Goal: Contribute content

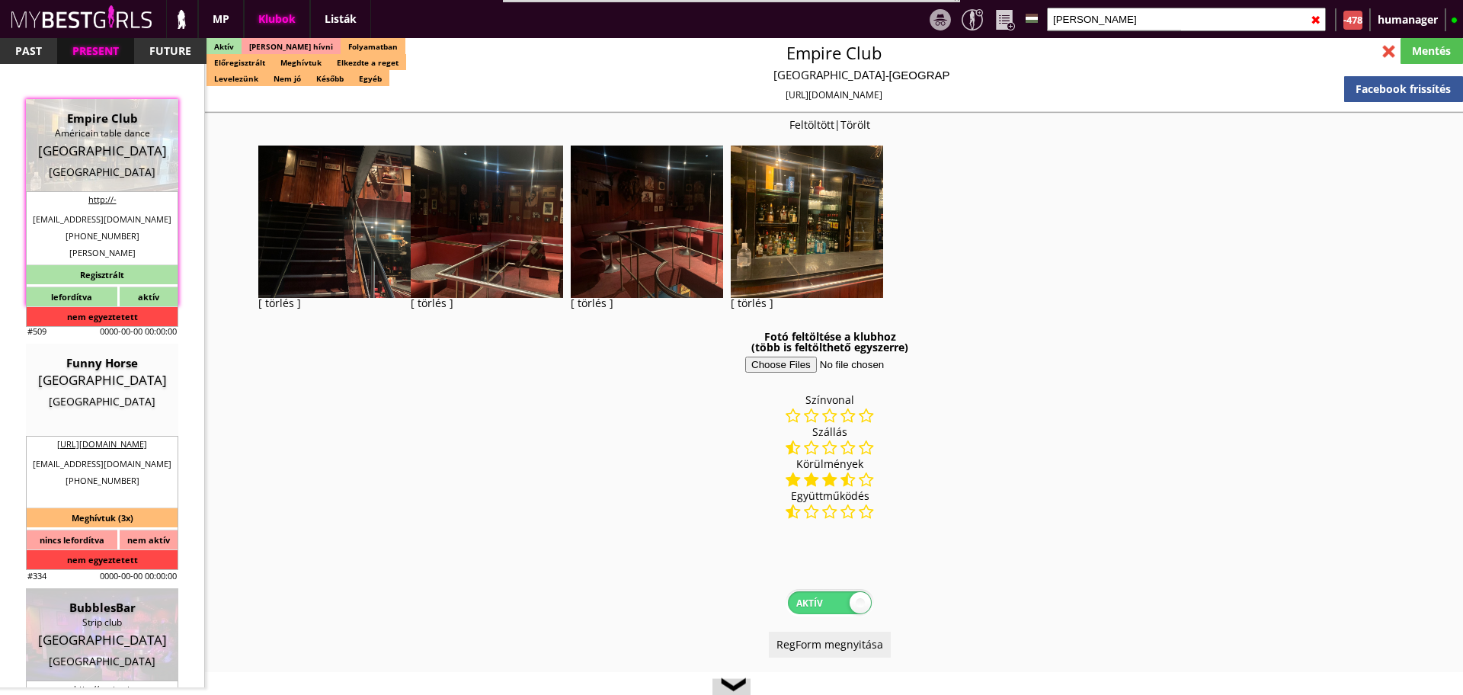
select select "reg"
select select "0"
select select "weekly"
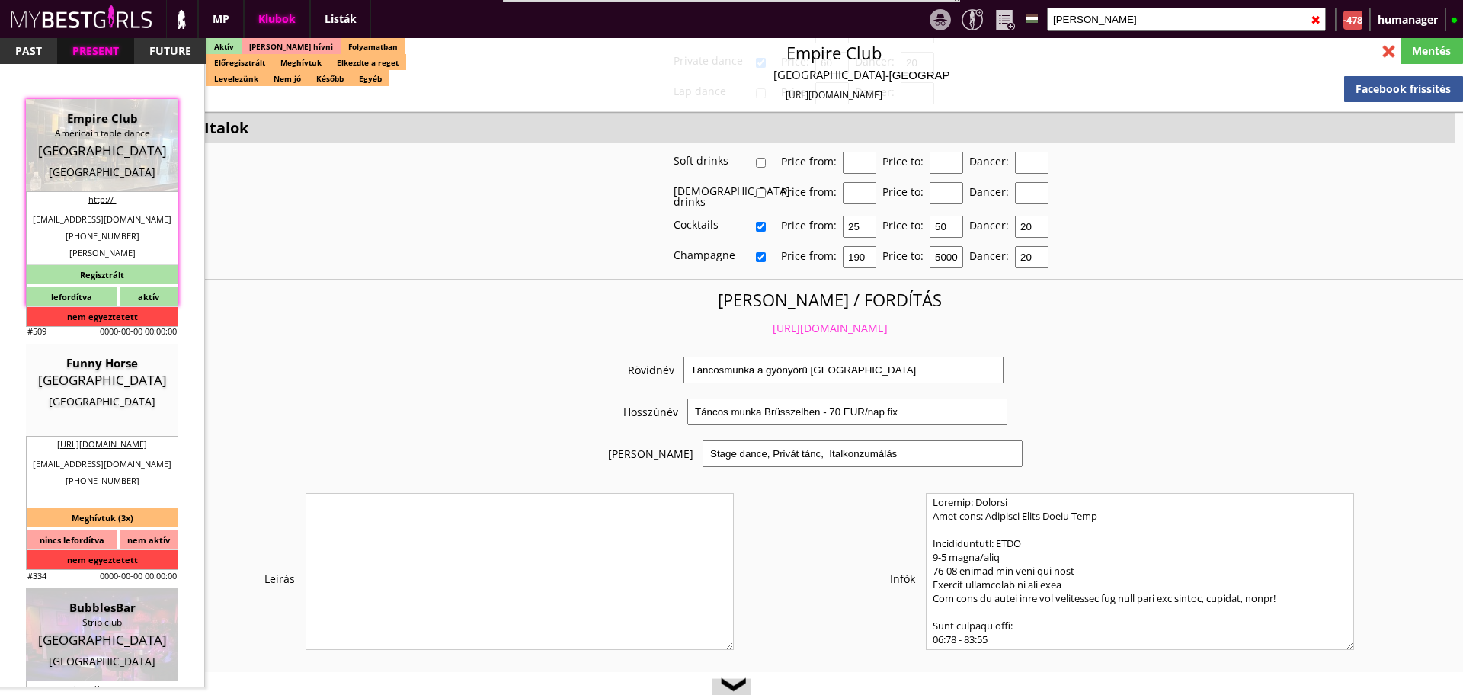
click at [1086, 19] on input "[PERSON_NAME]" at bounding box center [1186, 20] width 279 height 24
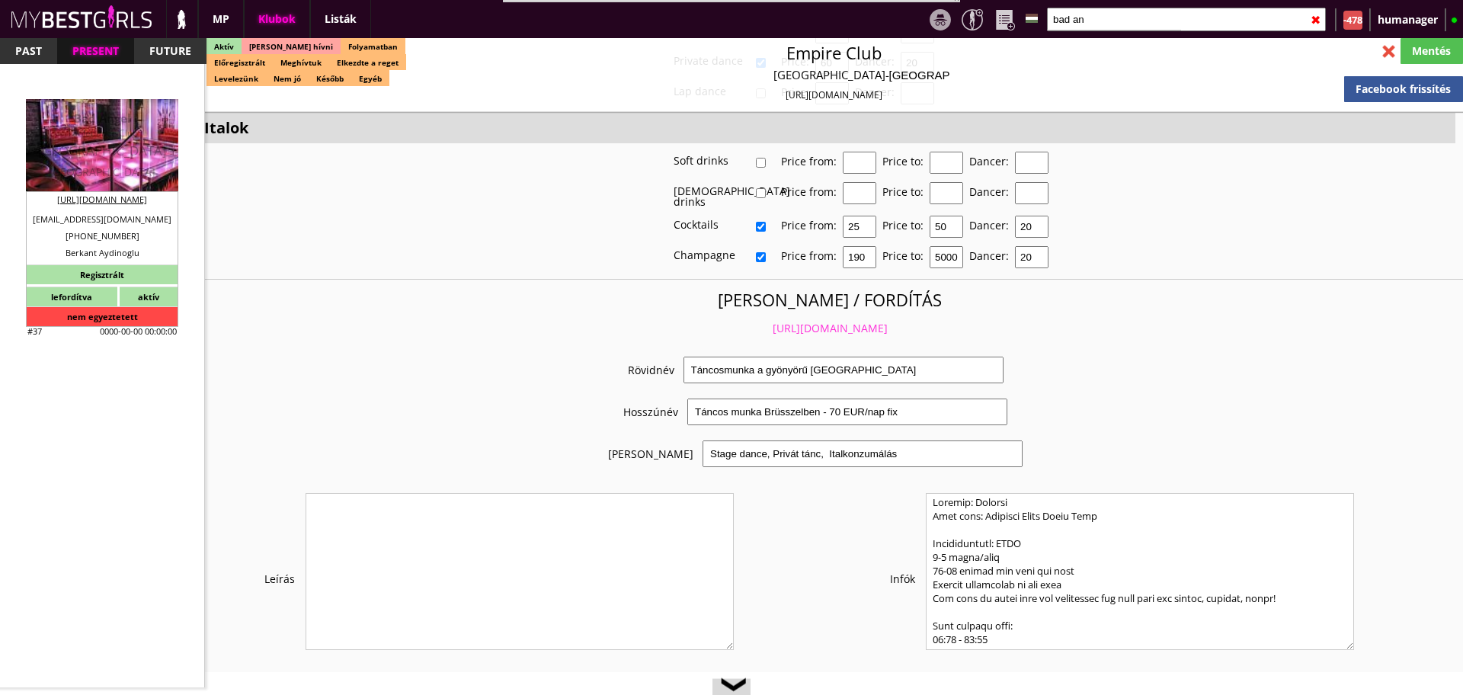
type input "bad an"
click at [94, 143] on div "[GEOGRAPHIC_DATA]" at bounding box center [102, 150] width 130 height 15
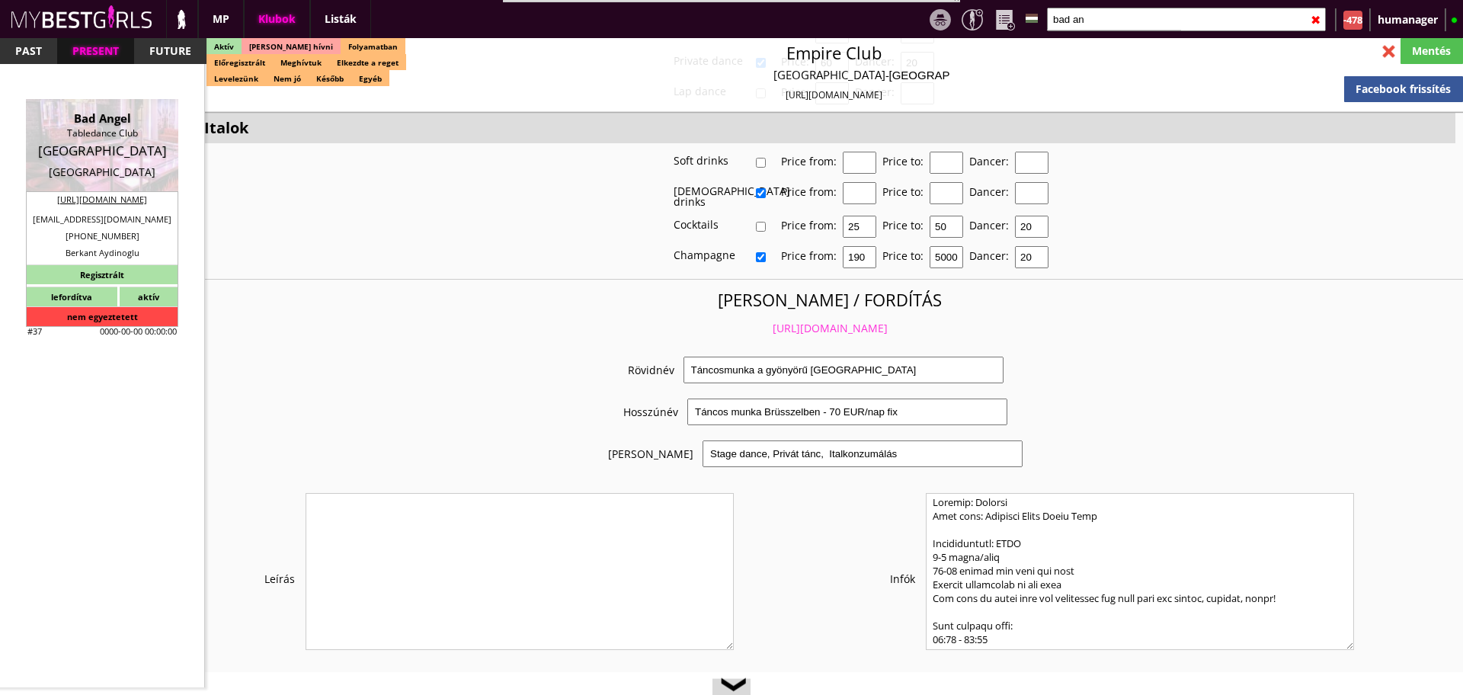
type input "[GEOGRAPHIC_DATA]"
checkbox input "false"
type textarea "Loremip dolo, si ame con adipisci - Elitse: +35 6670 6968379 d.eiusmo@tempo.inc…"
type input "20.00"
type input "EUR"
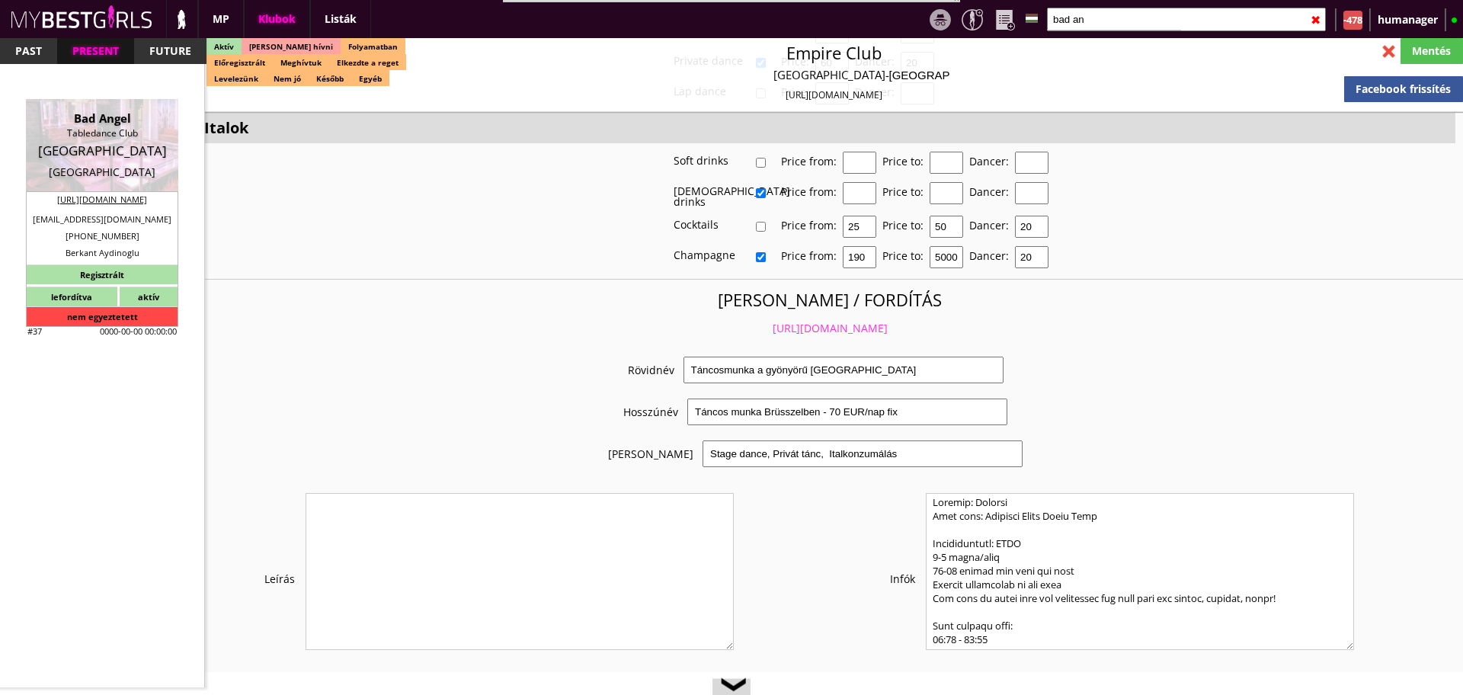
type input "Bad Angel"
type input "Tabledance Club"
type input "80336"
type input "[STREET_ADDRESS]"
type input "49"
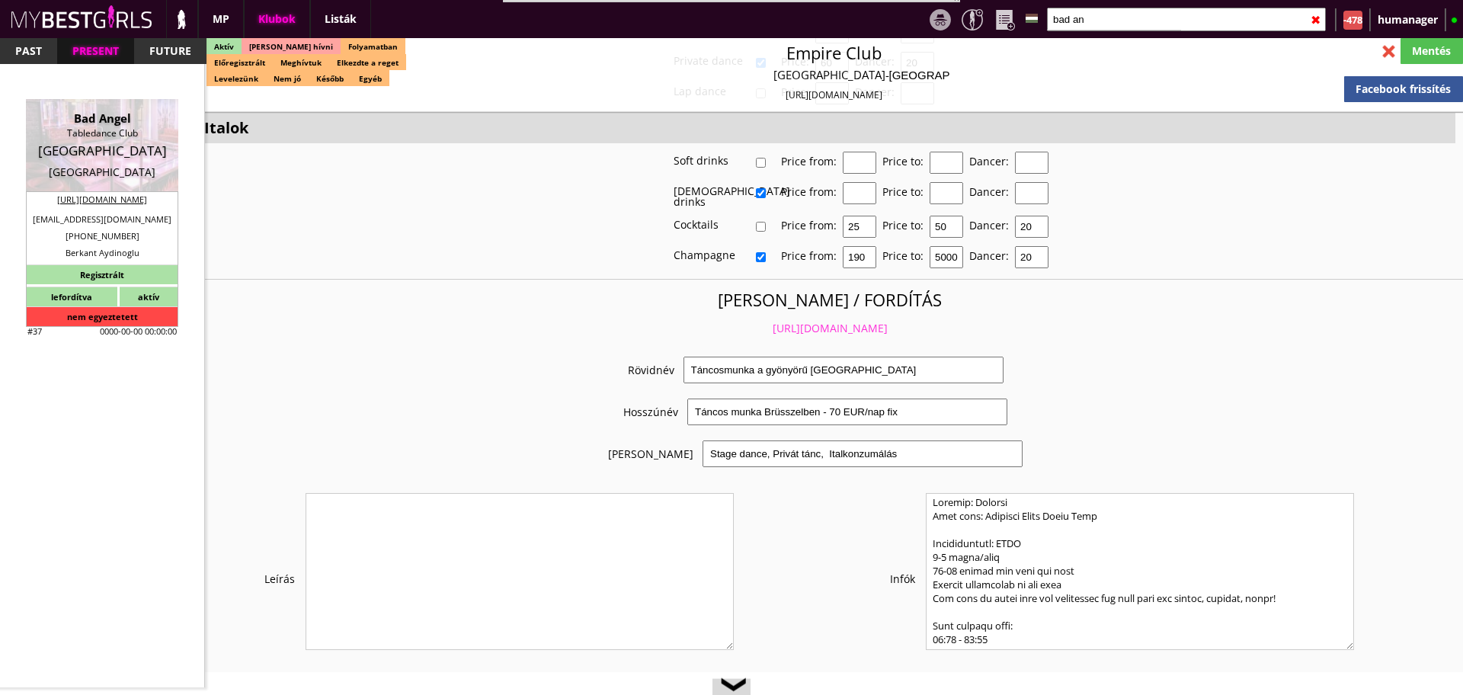
type input "17666800000"
type input "[PHONE_NUMBER]"
type input "[EMAIL_ADDRESS][DOMAIN_NAME]"
type input "[URL][DOMAIN_NAME]"
type textarea "RWG GmbH DE311737531 [GEOGRAPHIC_DATA][STREET_ADDRESS]"
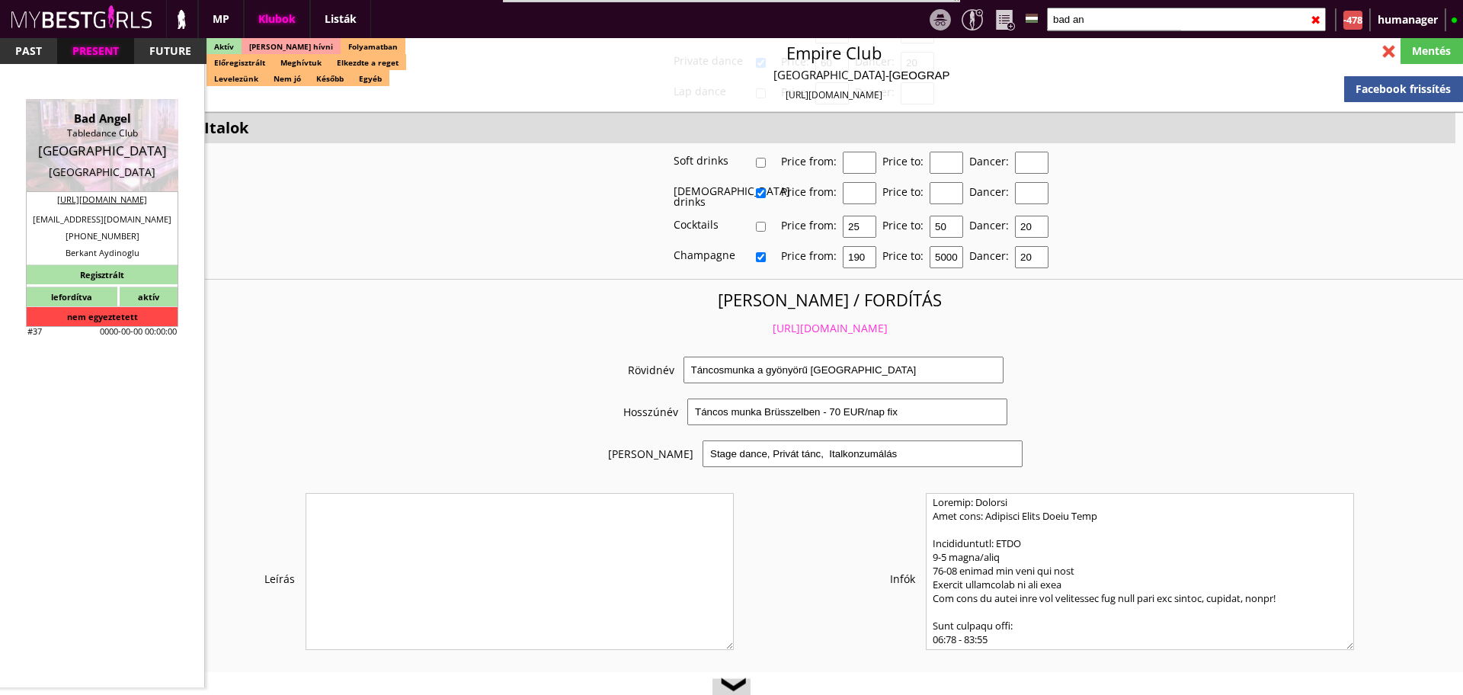
type input "RWG GmbH"
type input "DE311737531"
type input "81241"
type input "[GEOGRAPHIC_DATA]"
type input "Landsbergerstr. 425"
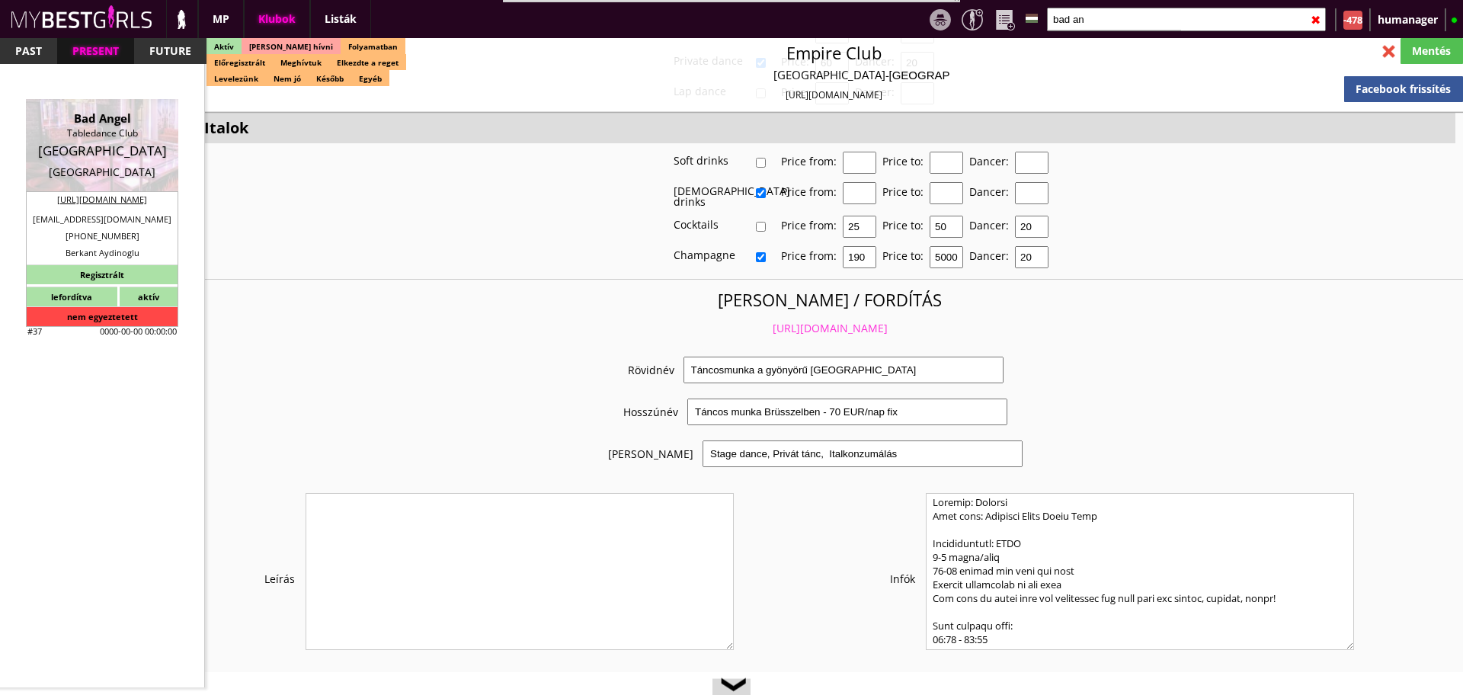
type input "Berkant"
type input "Aydinoglu"
type input "49"
type input "17666800000"
type input "[EMAIL_ADDRESS][DOMAIN_NAME]"
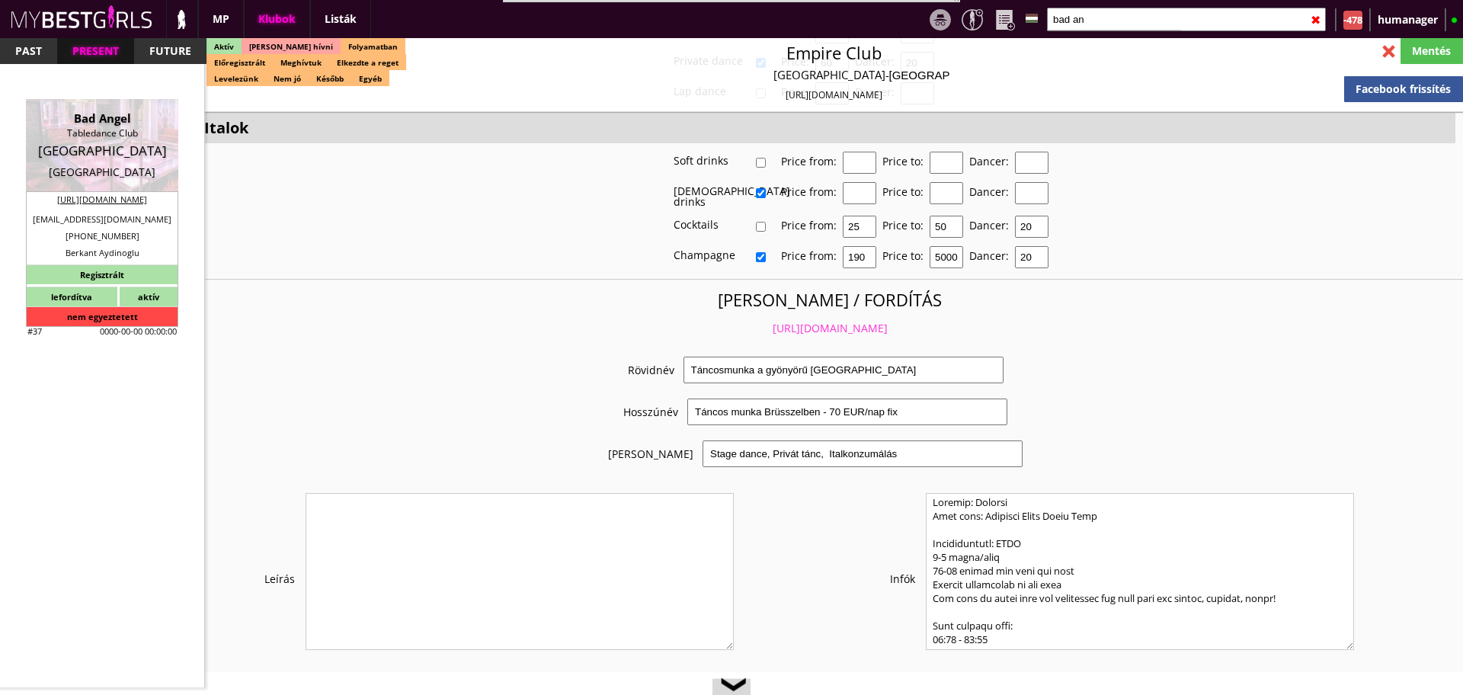
type input "[PERSON_NAME]"
type input "49"
type input "[PHONE_NUMBER]"
type input "[EMAIL_ADDRESS][DOMAIN_NAME]"
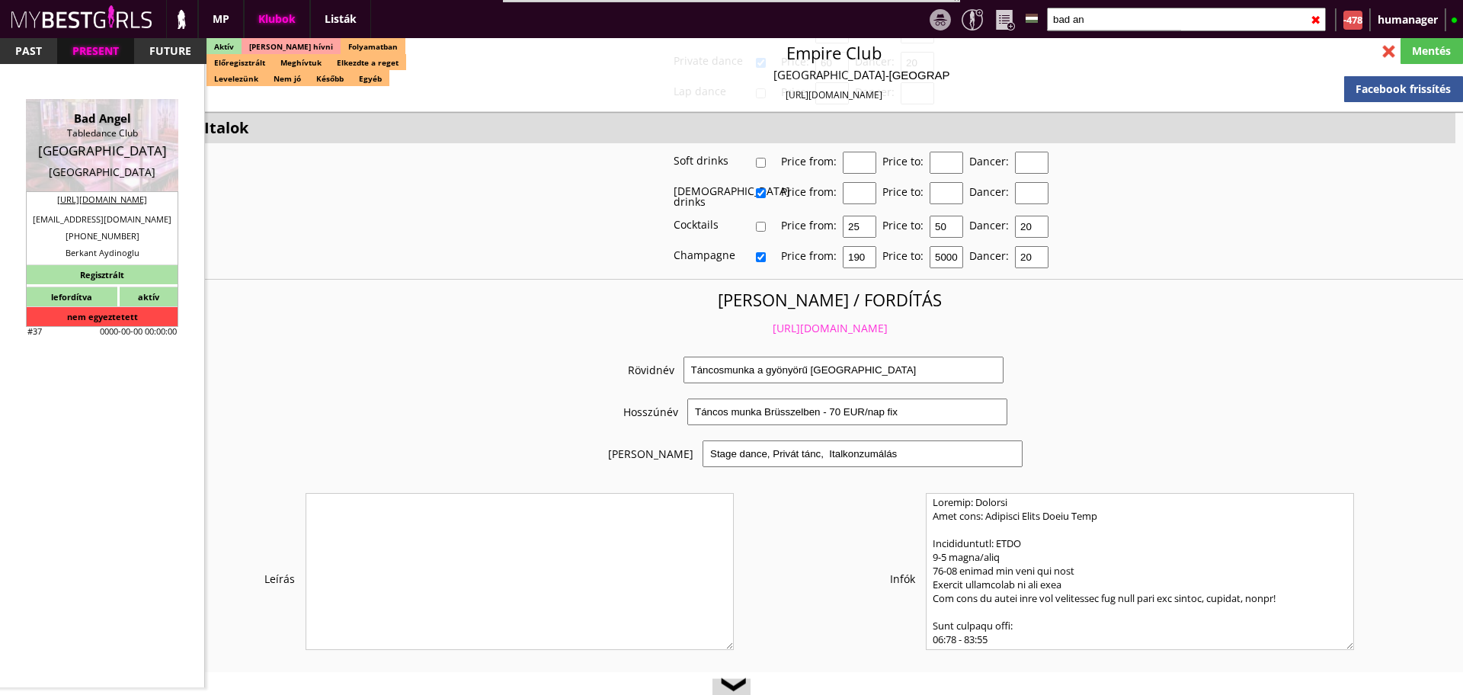
type input "15-20"
type input "2-3"
type input "1"
select select "months"
type input "2"
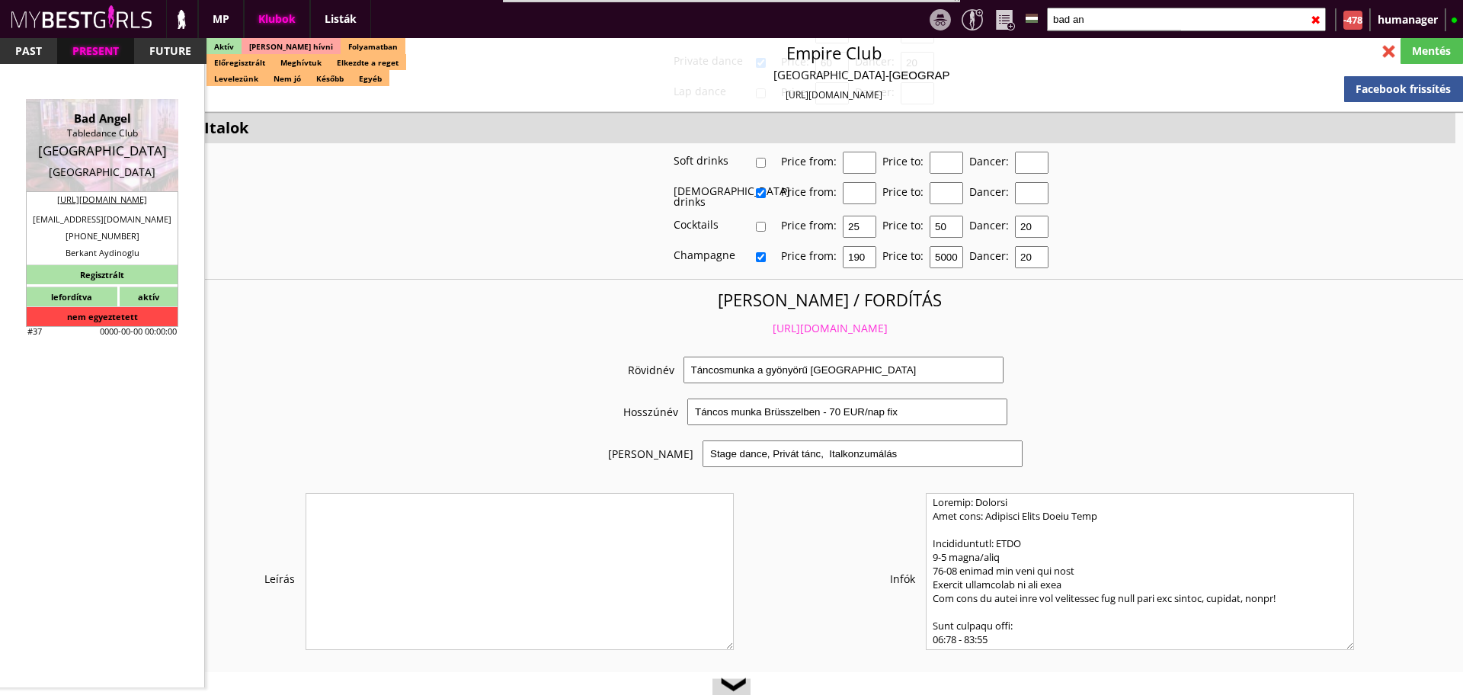
select select "weeks"
type input "0.00"
type input "4-6"
checkbox input "true"
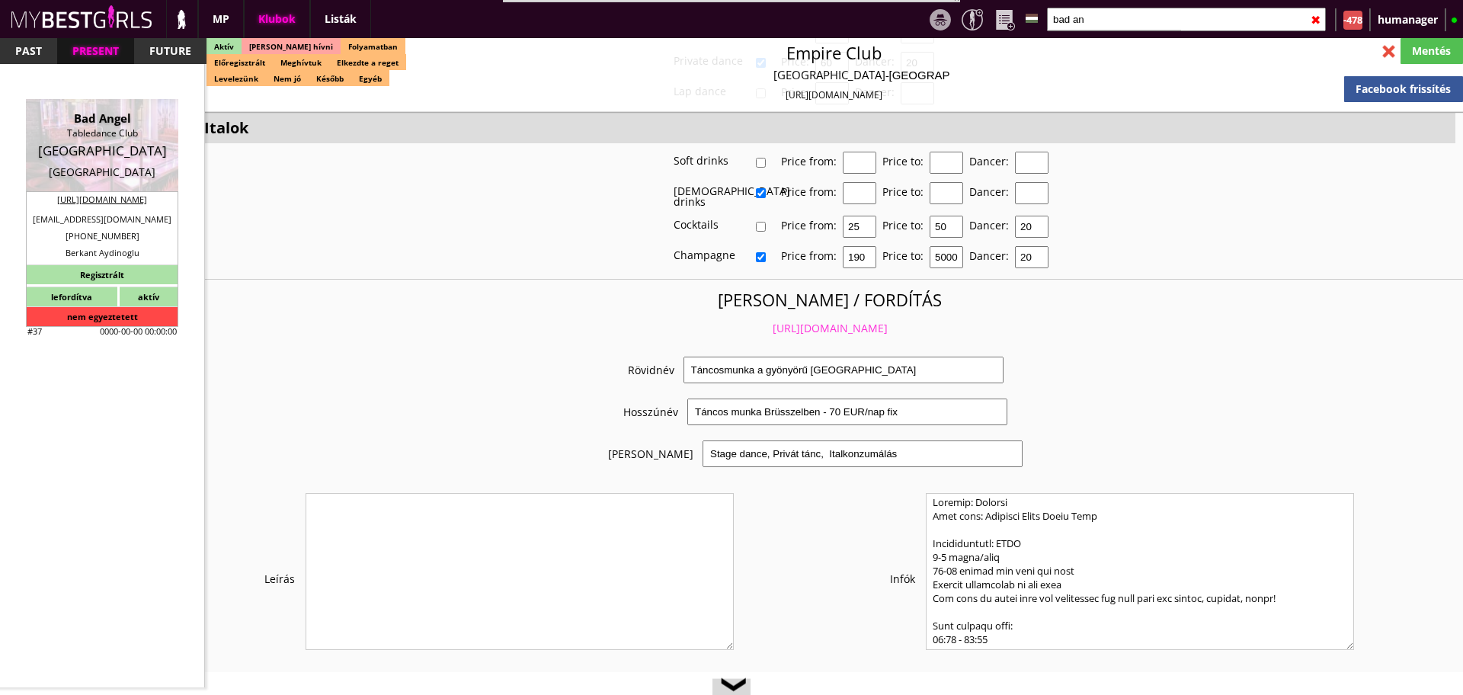
checkbox input "true"
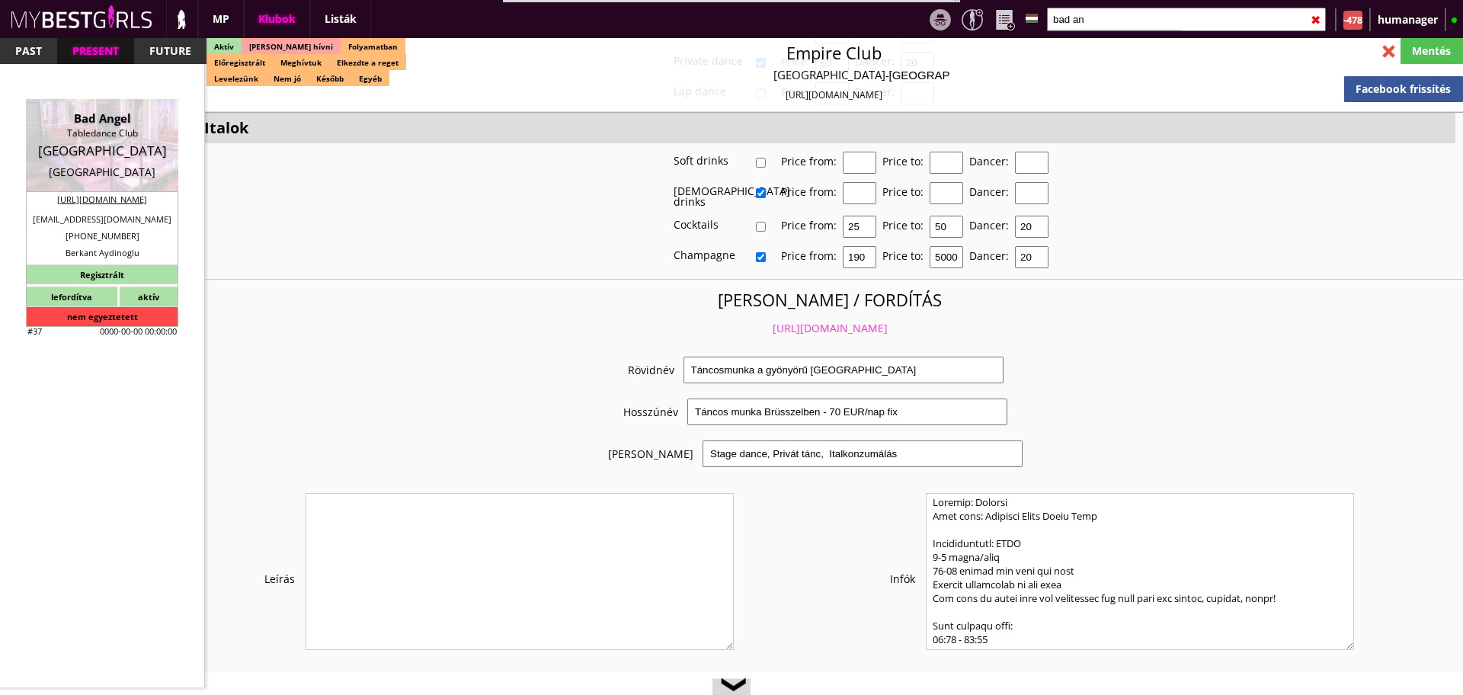
checkbox input "true"
type input "6"
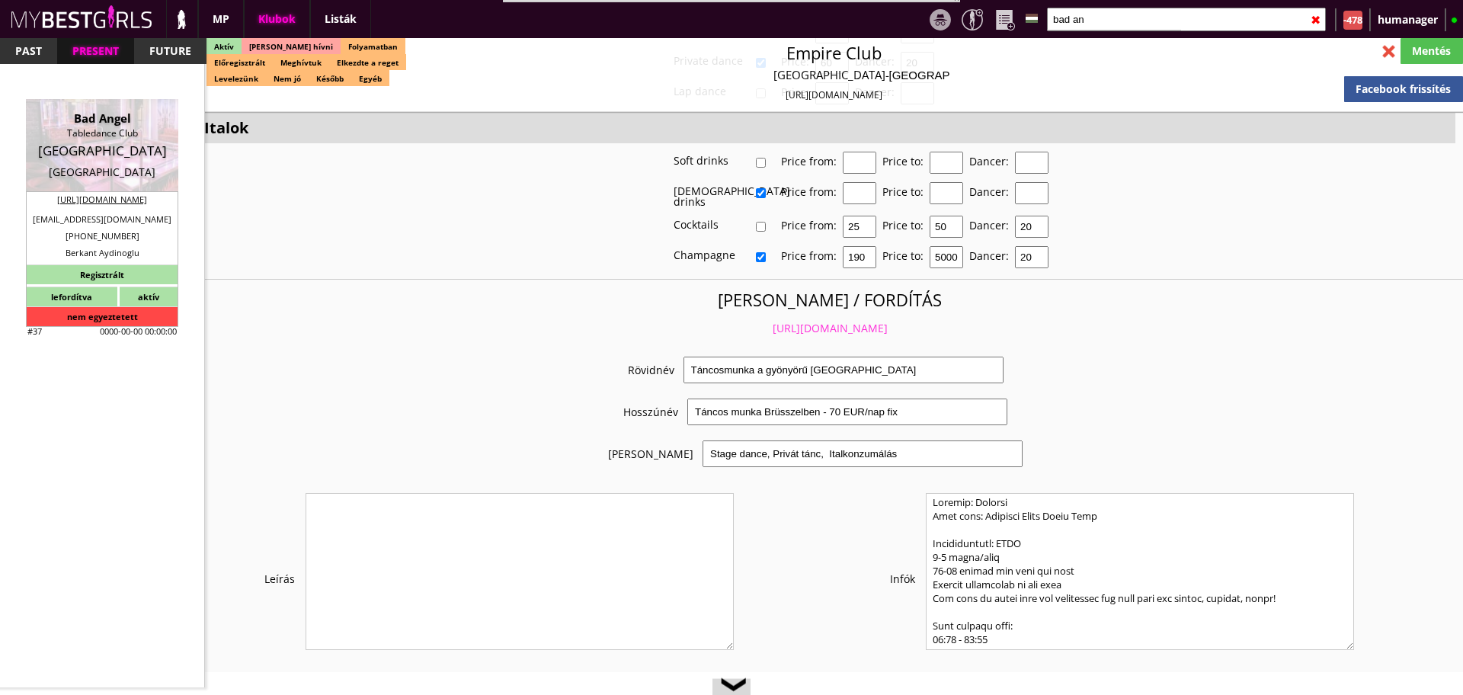
checkbox input "false"
checkbox input "true"
type input "7-10"
type input "2"
type input "1000"
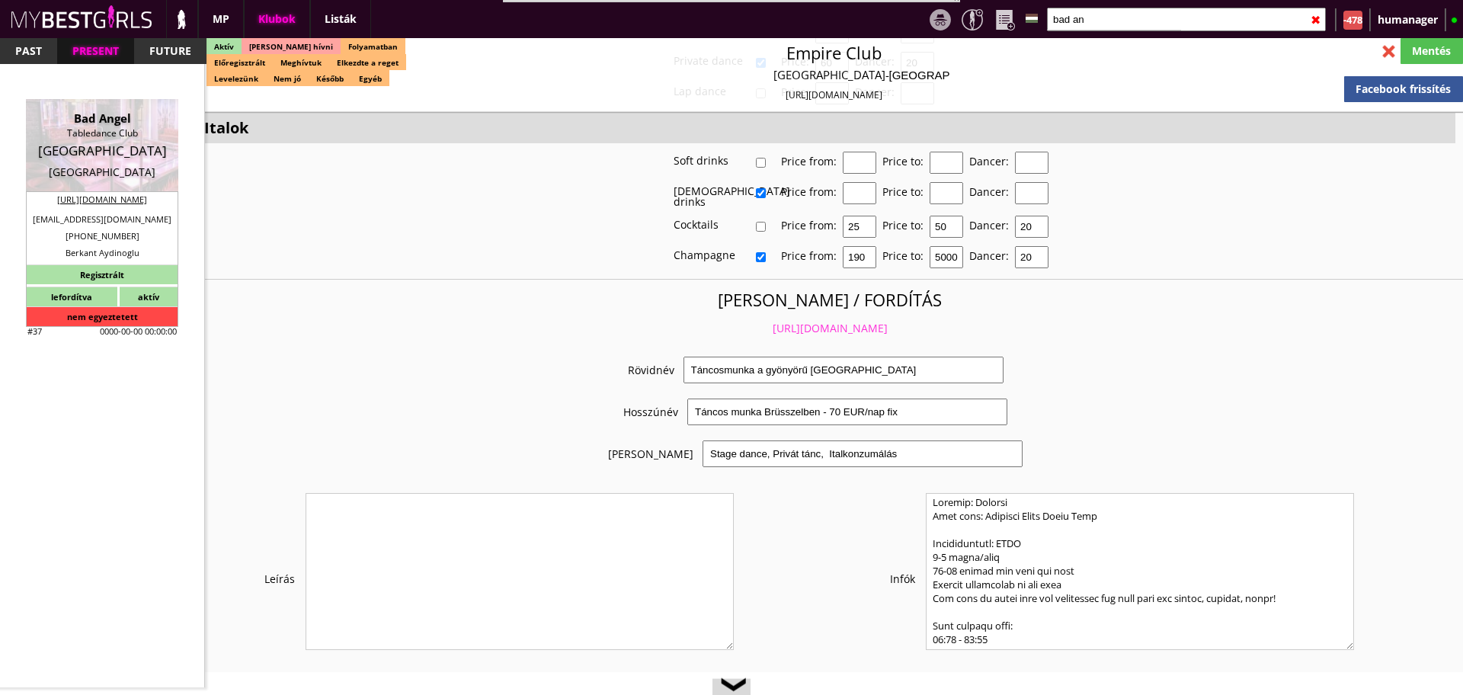
type input "50.00"
type input "0.00"
select select "last day"
checkbox input "true"
type input "100%"
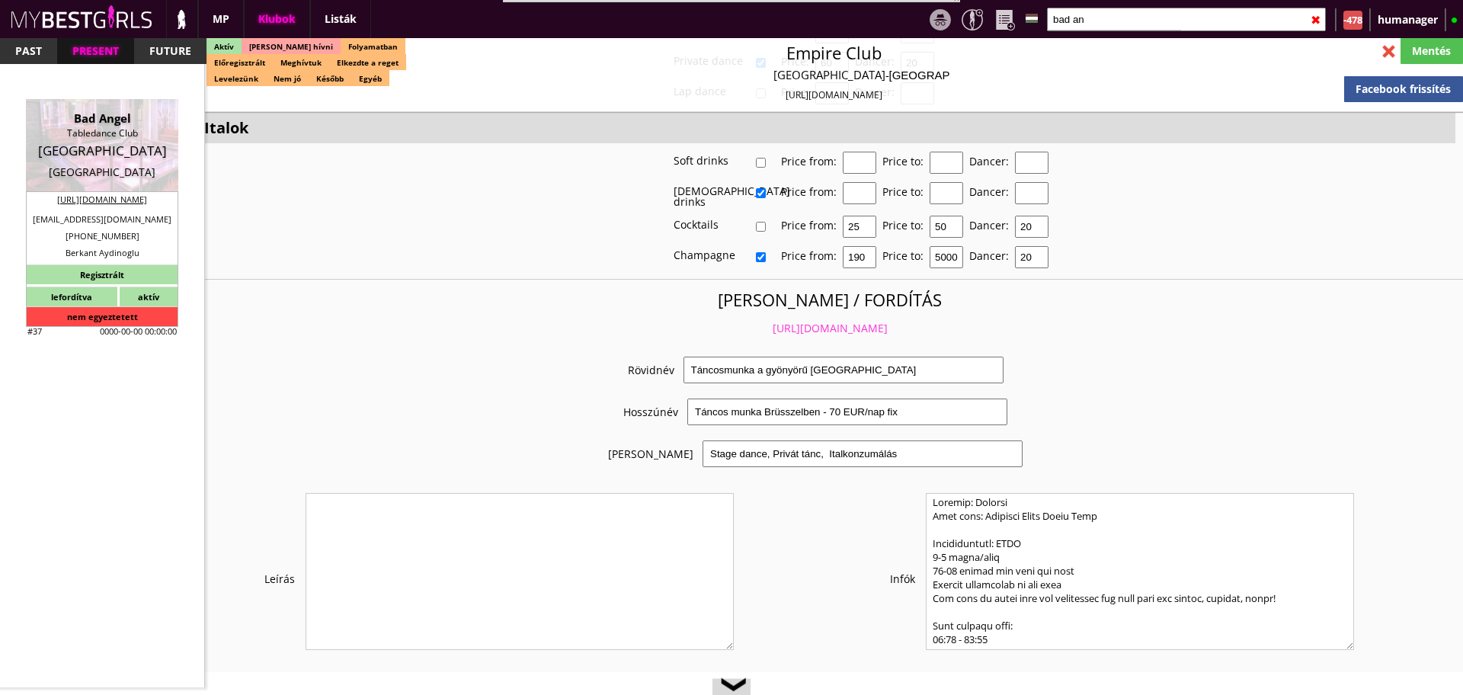
checkbox input "true"
type input "50%"
checkbox input "false"
checkbox input "true"
type input "60"
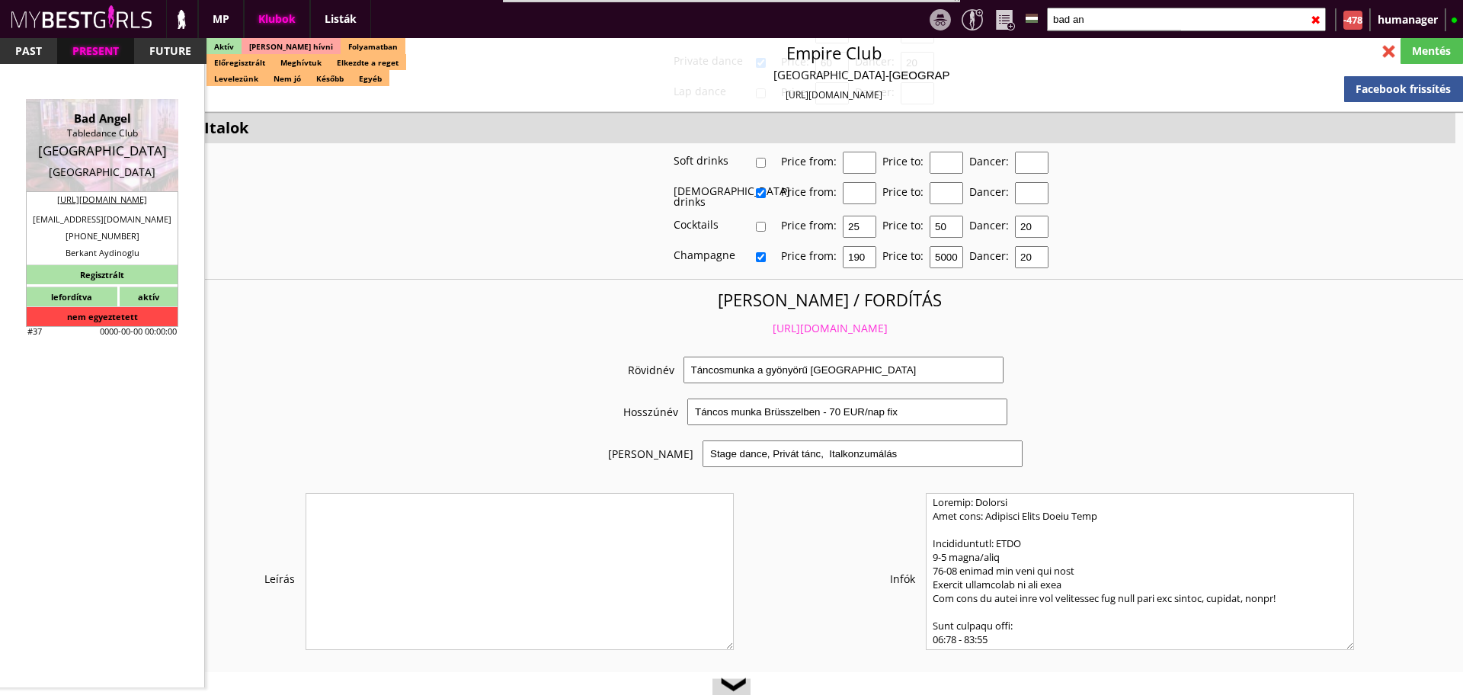
type input "30"
checkbox input "true"
type input "100"
type input "3350"
type input "30"
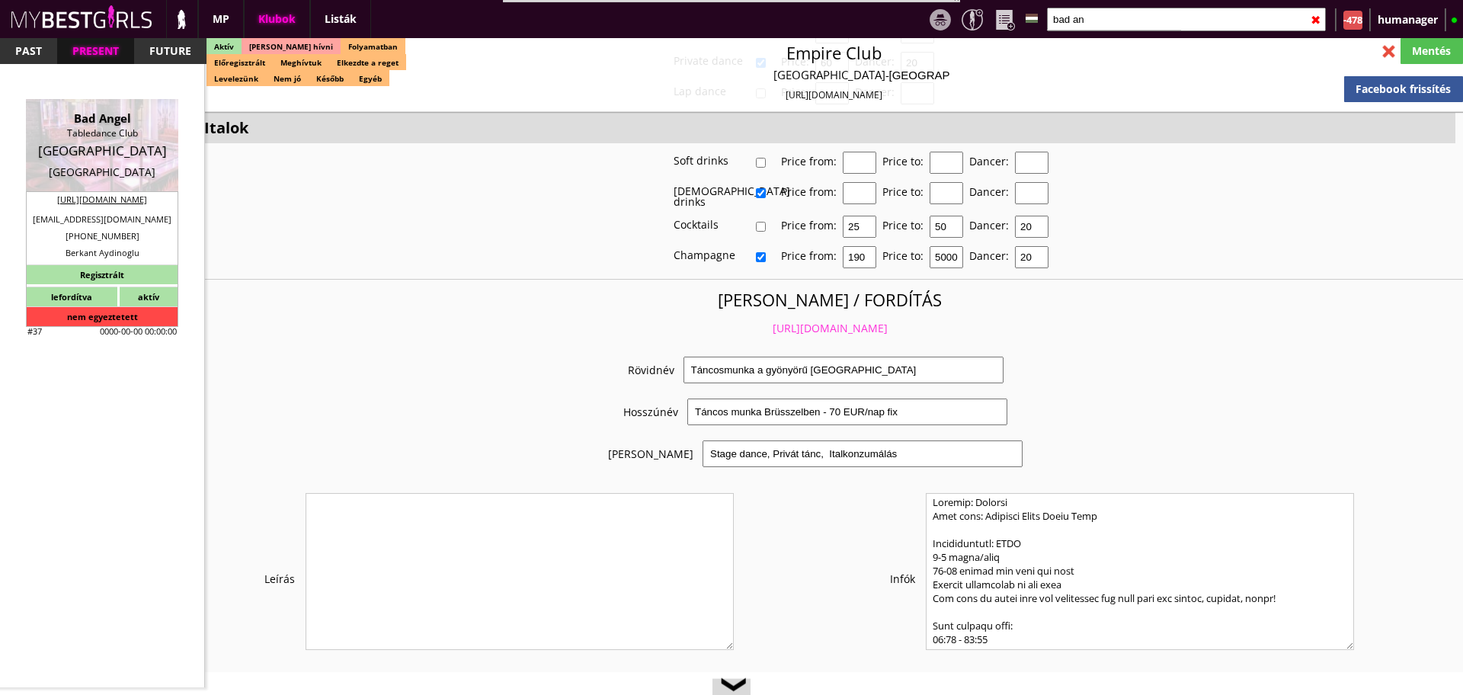
checkbox input "false"
checkbox input "true"
type input "110"
type input "6850"
type input "25"
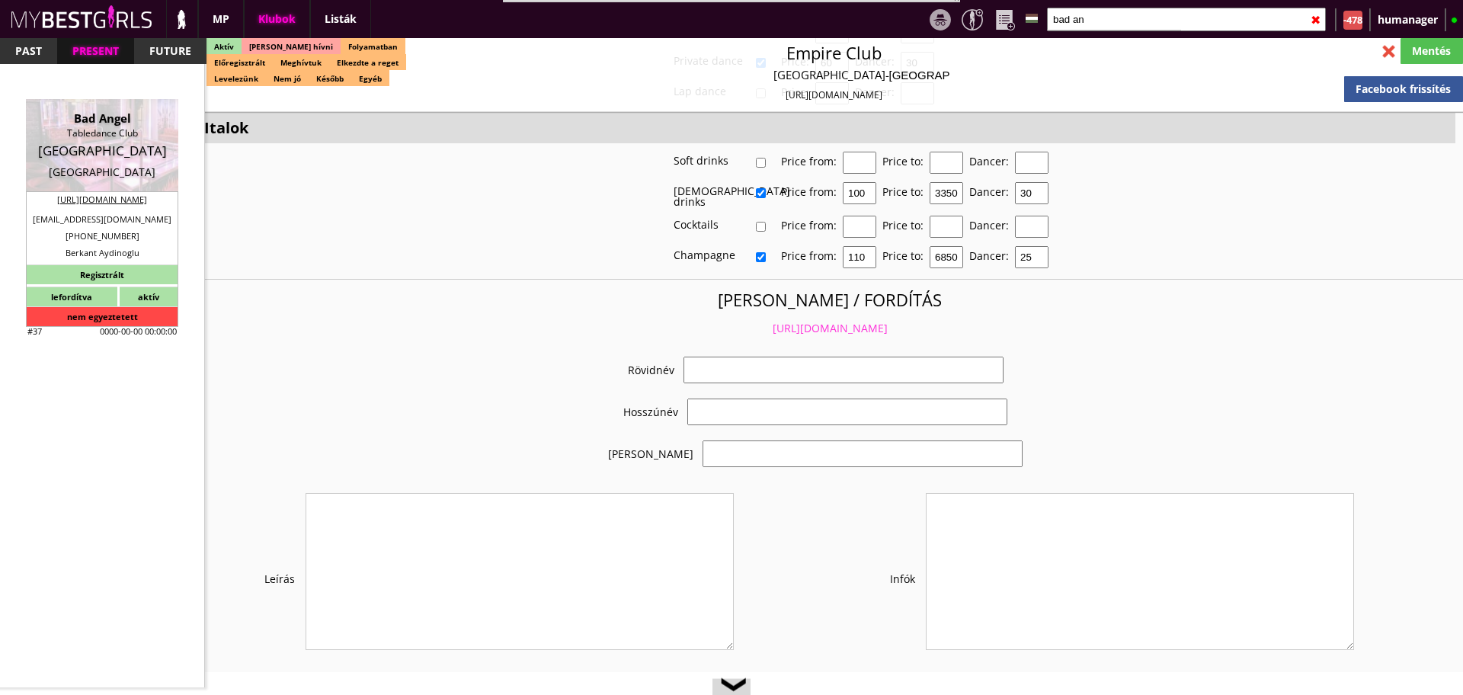
select select "[EMAIL_ADDRESS][DOMAIN_NAME]"
checkbox input "true"
type input "Táncosmunka [GEOGRAPHIC_DATA]"
type input "A legszínvonalasabb táncosmunka [GEOGRAPHIC_DATA] - 50 EUR fix /nap"
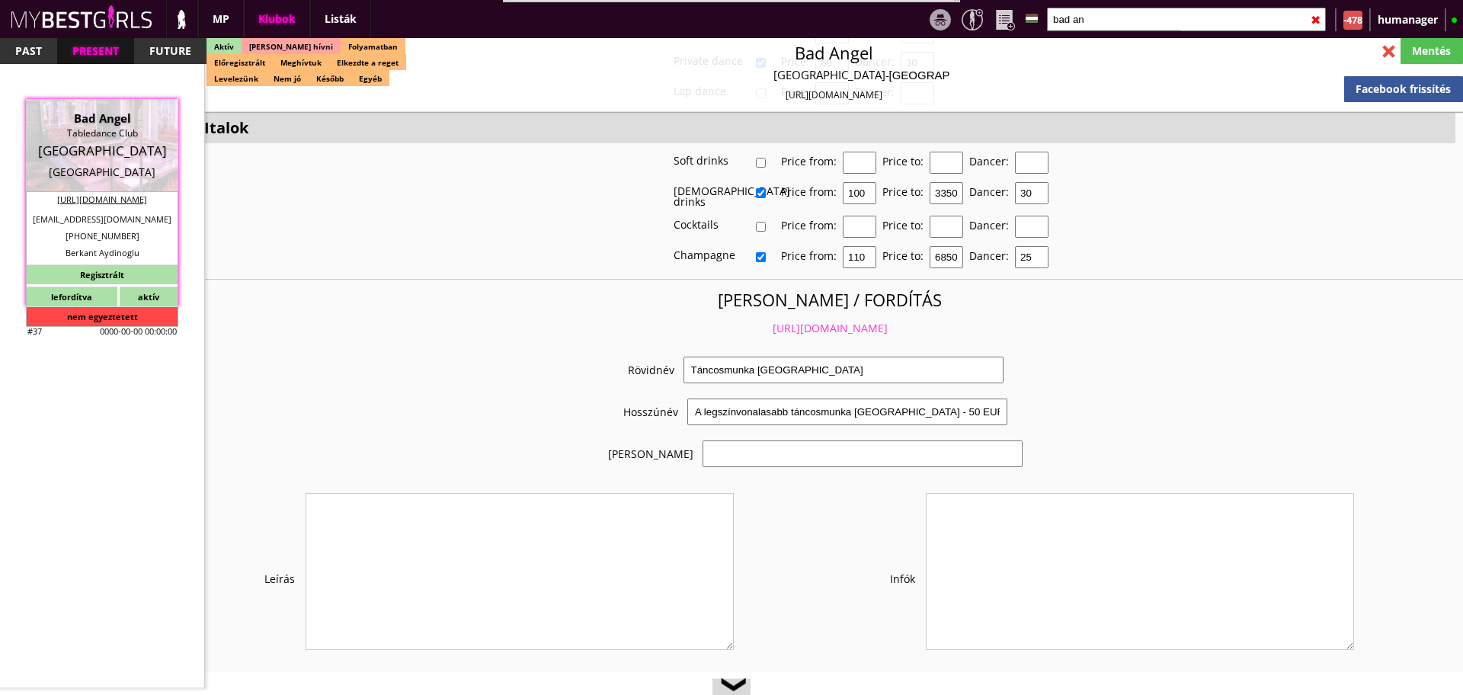
type input "Stage dance, private dance, italkonzumálás"
type textarea "Country: [GEOGRAPHIC_DATA] Travel: Self-financing with airplane, bus or train. …"
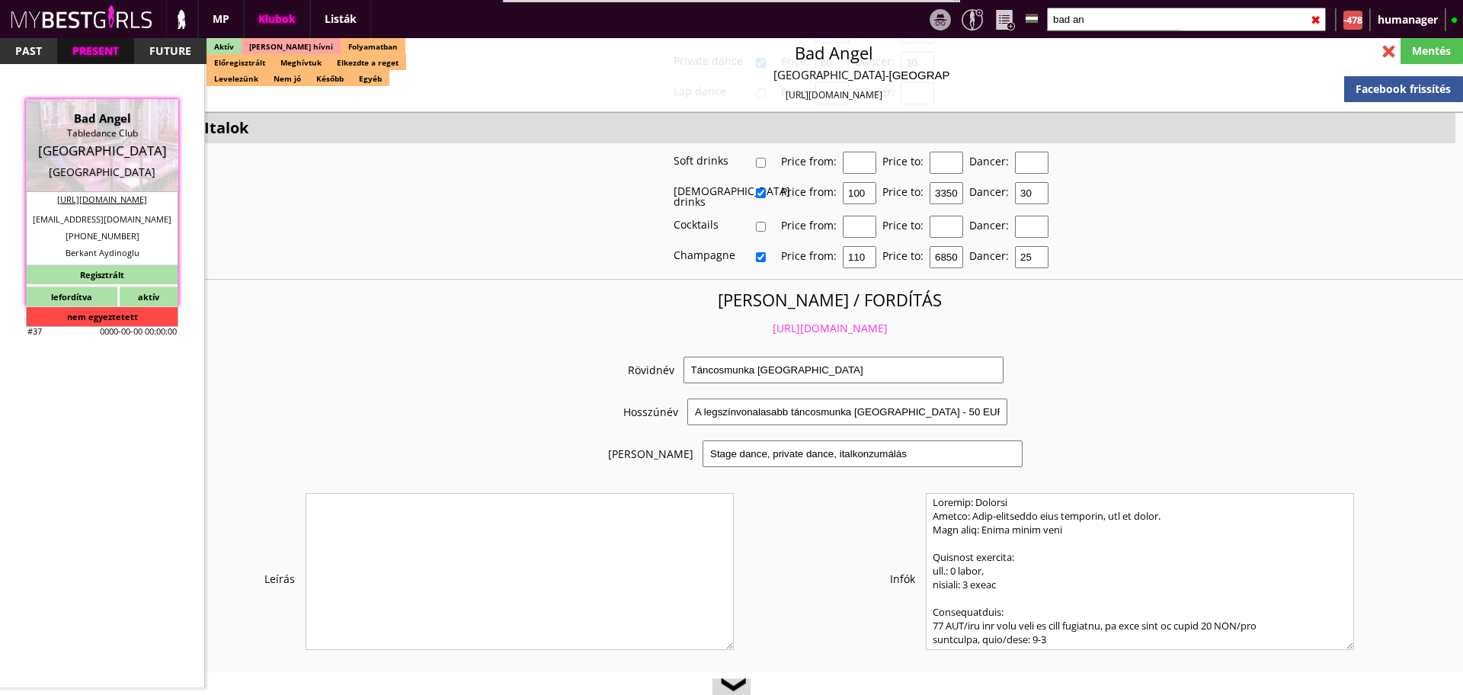
scroll to position [2919, 0]
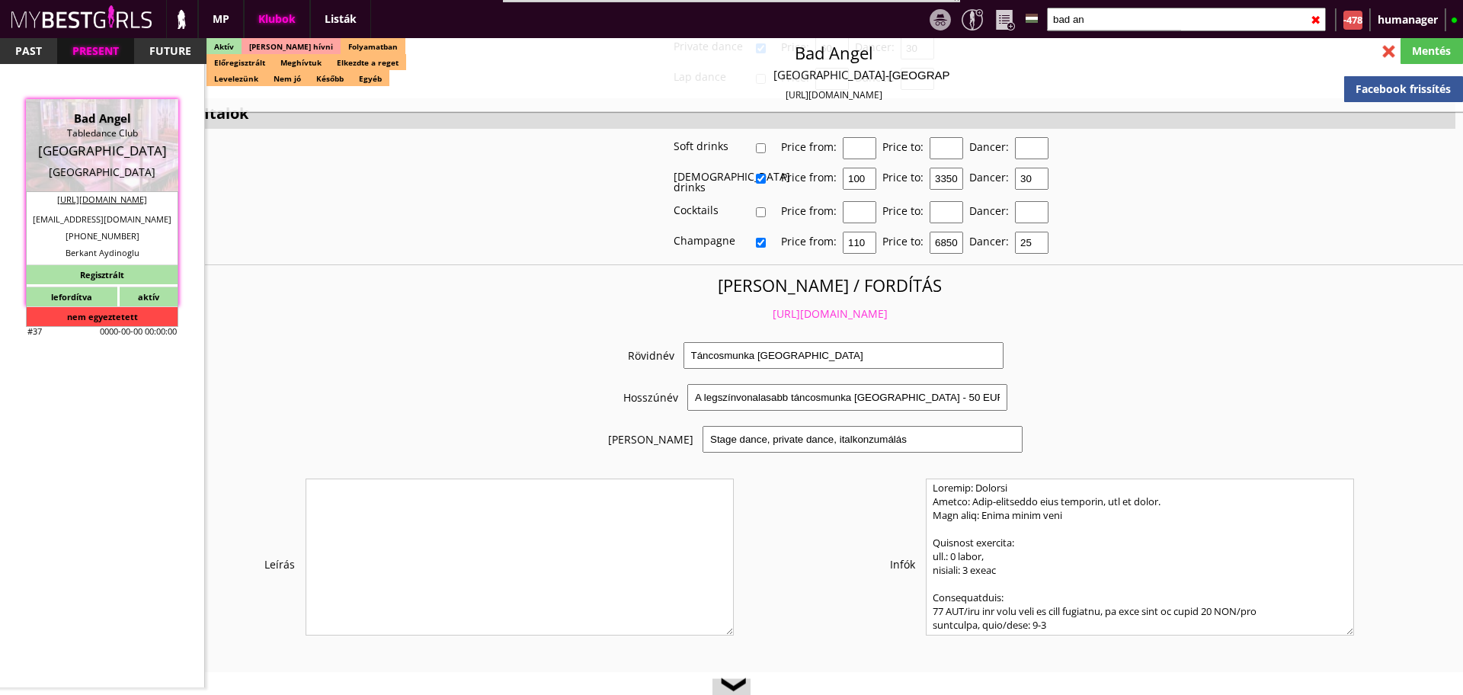
click at [822, 306] on link "[URL][DOMAIN_NAME]" at bounding box center [829, 313] width 115 height 14
click at [1100, 25] on input "bad an" at bounding box center [1186, 20] width 279 height 24
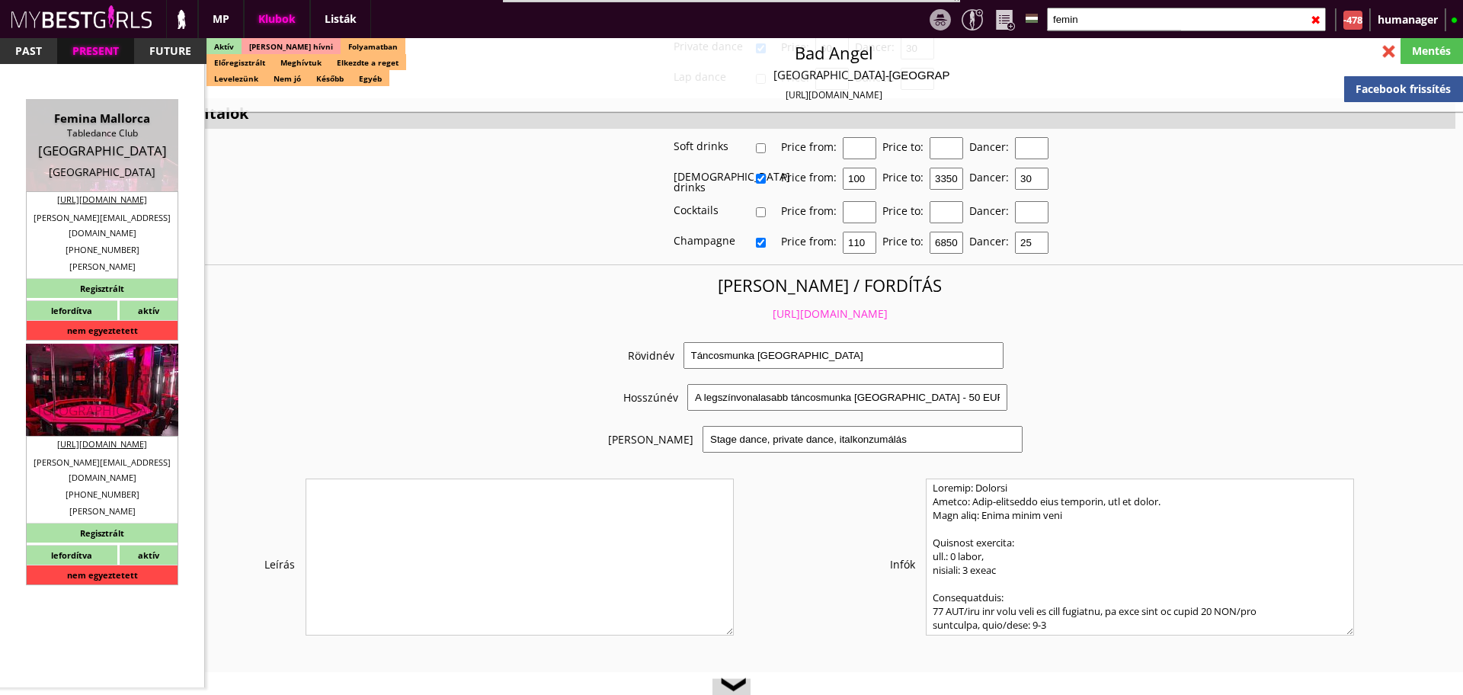
type input "femin"
click at [93, 424] on div "[GEOGRAPHIC_DATA]" at bounding box center [102, 431] width 130 height 15
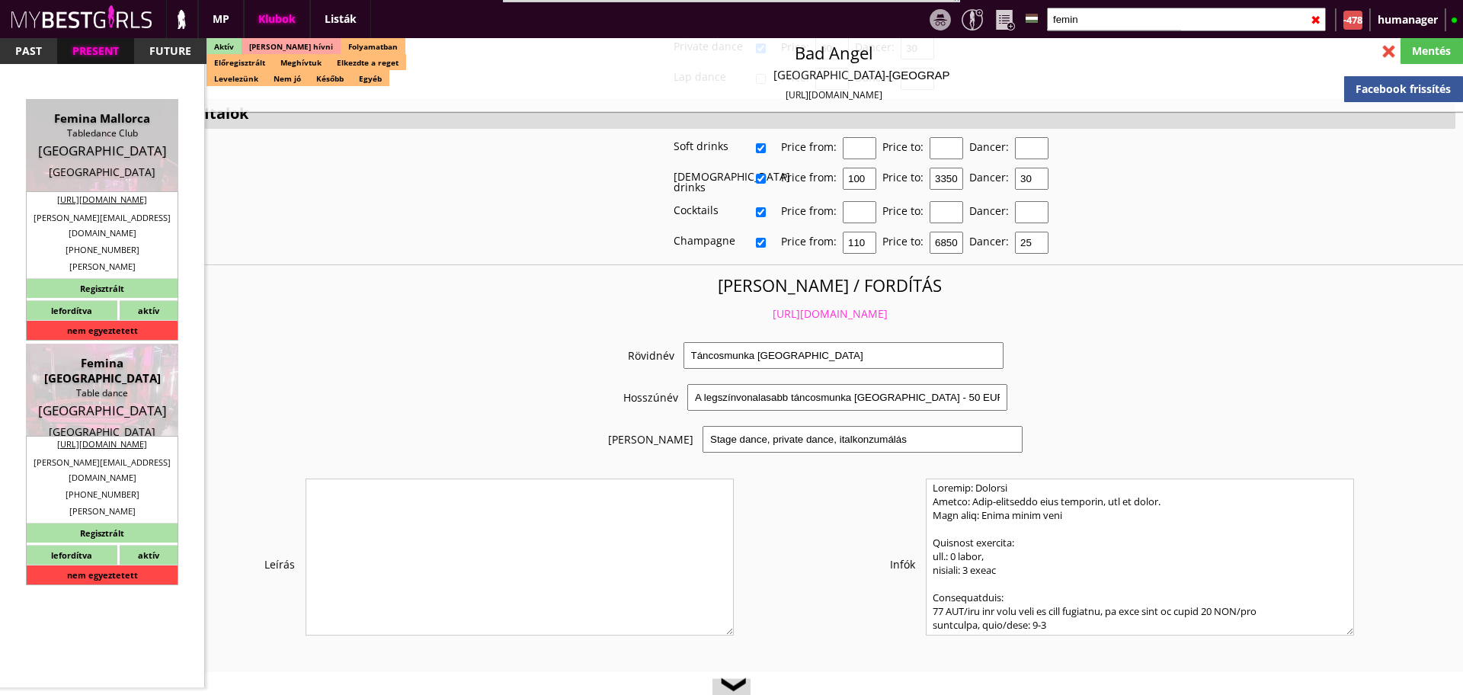
type input "[GEOGRAPHIC_DATA]"
checkbox input "false"
type textarea "LOREMI DOLORS AME CONSECTE!!! ADIP ELITSEDDOE TEM IN UtlA ET586517776 61056 Dol…"
type input "15.00"
type input "EUR"
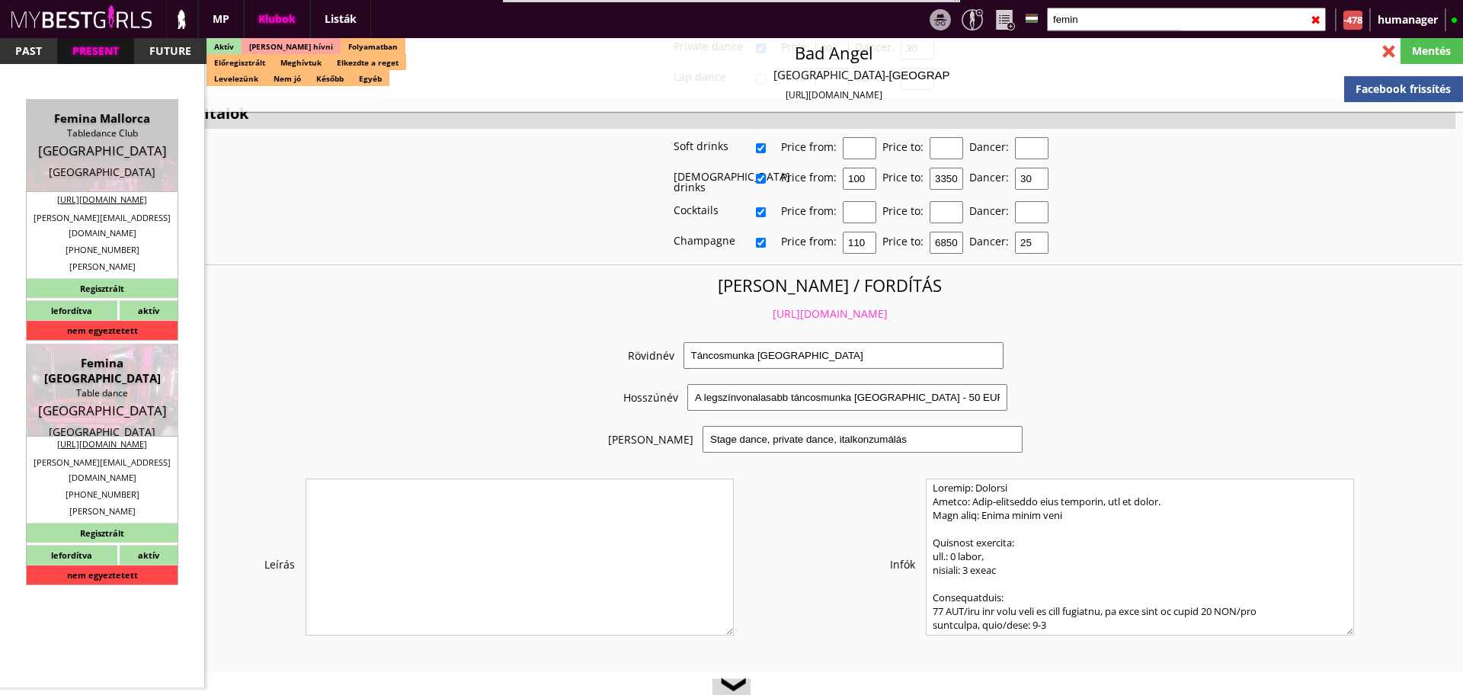
type input "Femina [GEOGRAPHIC_DATA]"
type input "Table dance"
type input "80336"
type input "[STREET_ADDRESS]"
type input "49"
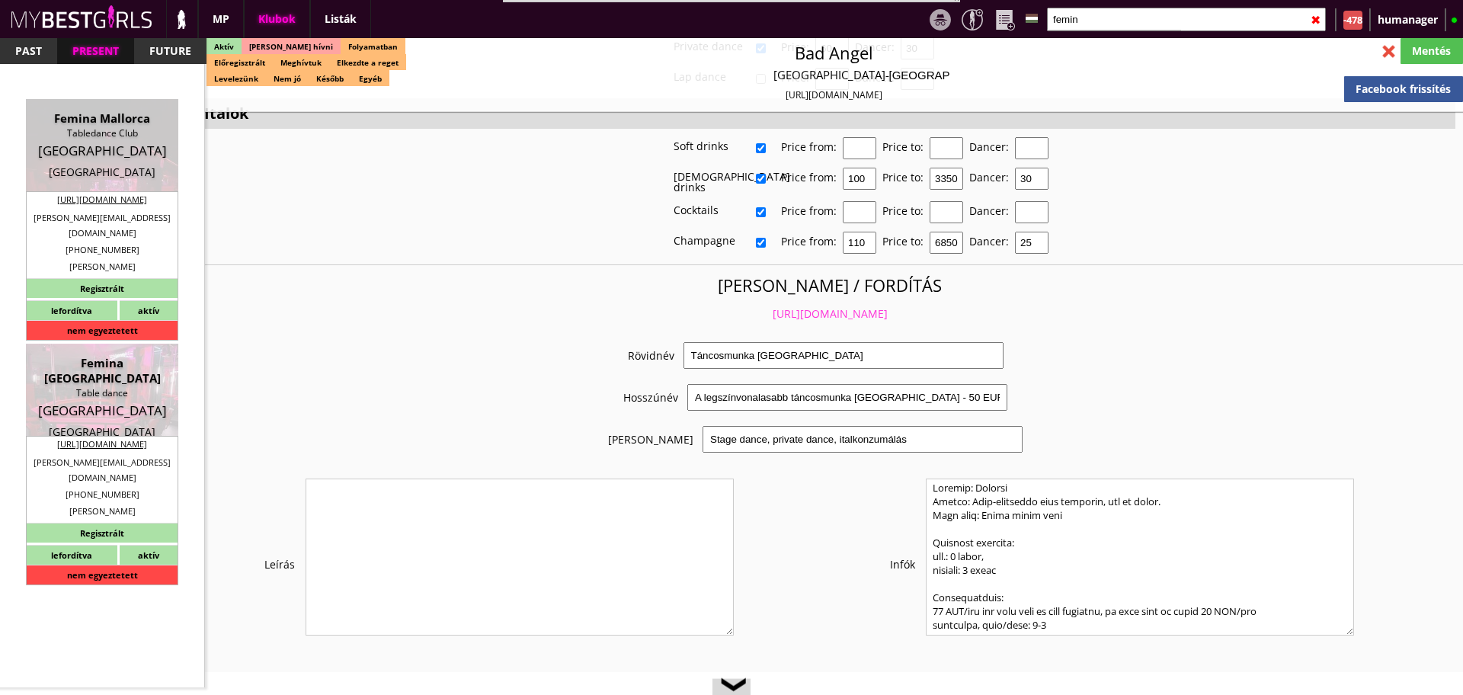
type input "17680873778"
type input "[PHONE_NUMBER]"
type input "[PERSON_NAME][EMAIL_ADDRESS][DOMAIN_NAME]"
type input "[URL][DOMAIN_NAME]"
type textarea "Dance&Animate GmbH DE311270394 [STREET_ADDRESS] 2a"
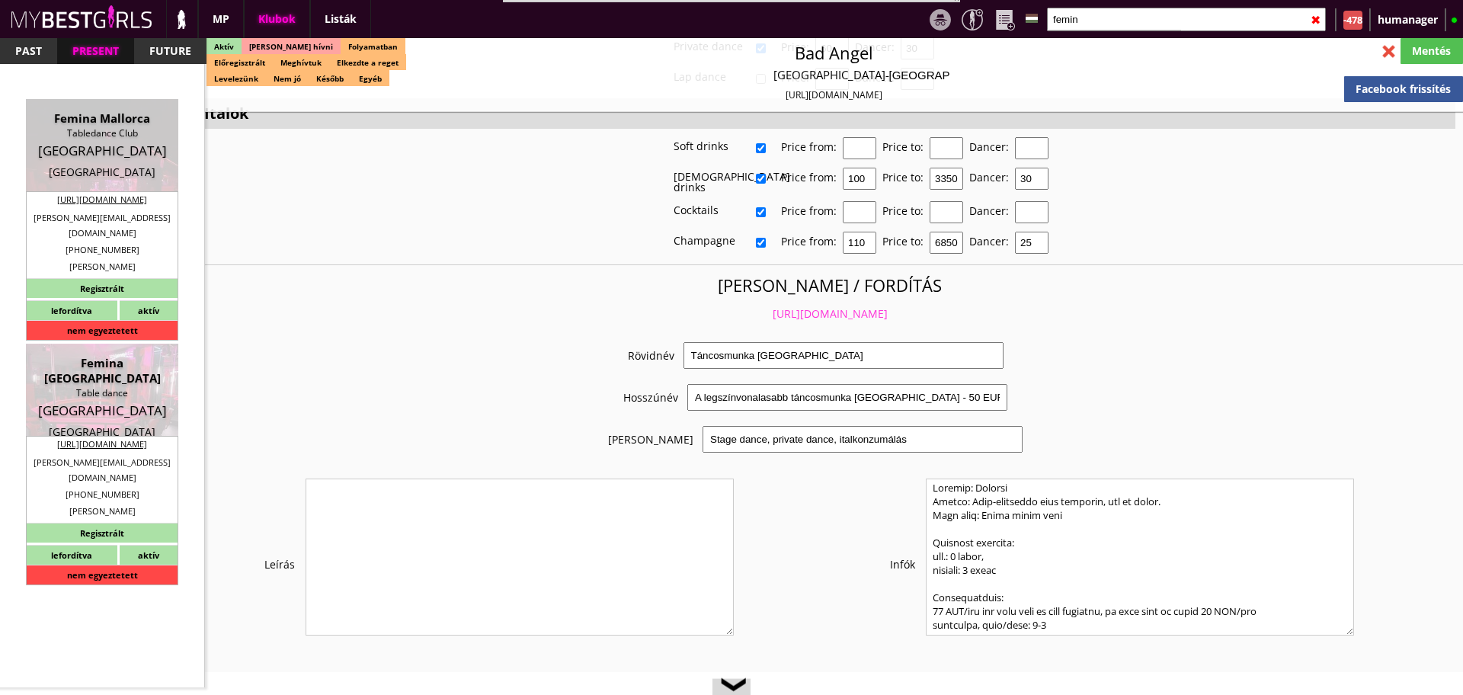
type input "Dance&Animate GmbH"
type input "DE311270394"
type input "81375"
type input "[GEOGRAPHIC_DATA]"
type input "Lichtensteinstr. 2a"
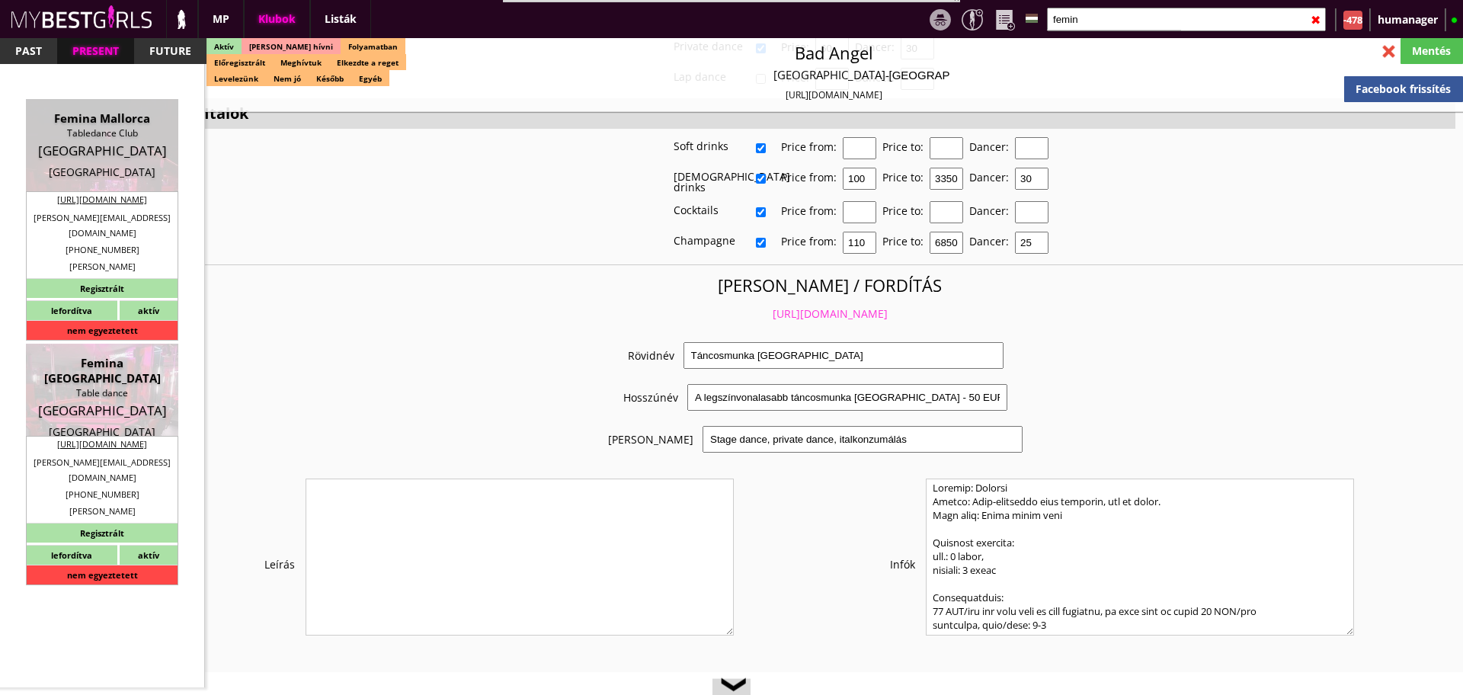
type input "Witalij"
type input "[PERSON_NAME]"
type input "49"
type input "17680873778"
type input "[PERSON_NAME][EMAIL_ADDRESS][DOMAIN_NAME]"
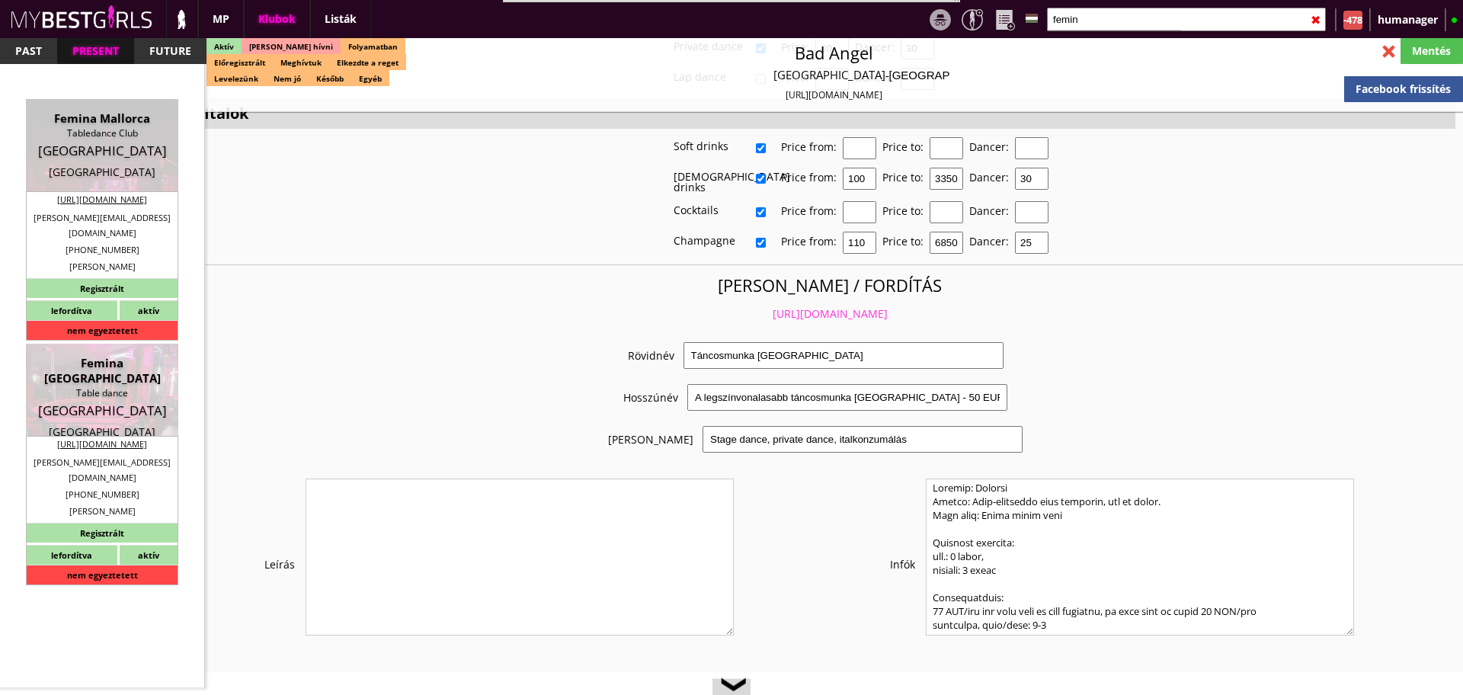
type input "[PERSON_NAME]"
type input "Nitsch"
type input "+49"
type input "163 4542612"
type input "[PERSON_NAME][EMAIL_ADDRESS][DOMAIN_NAME]"
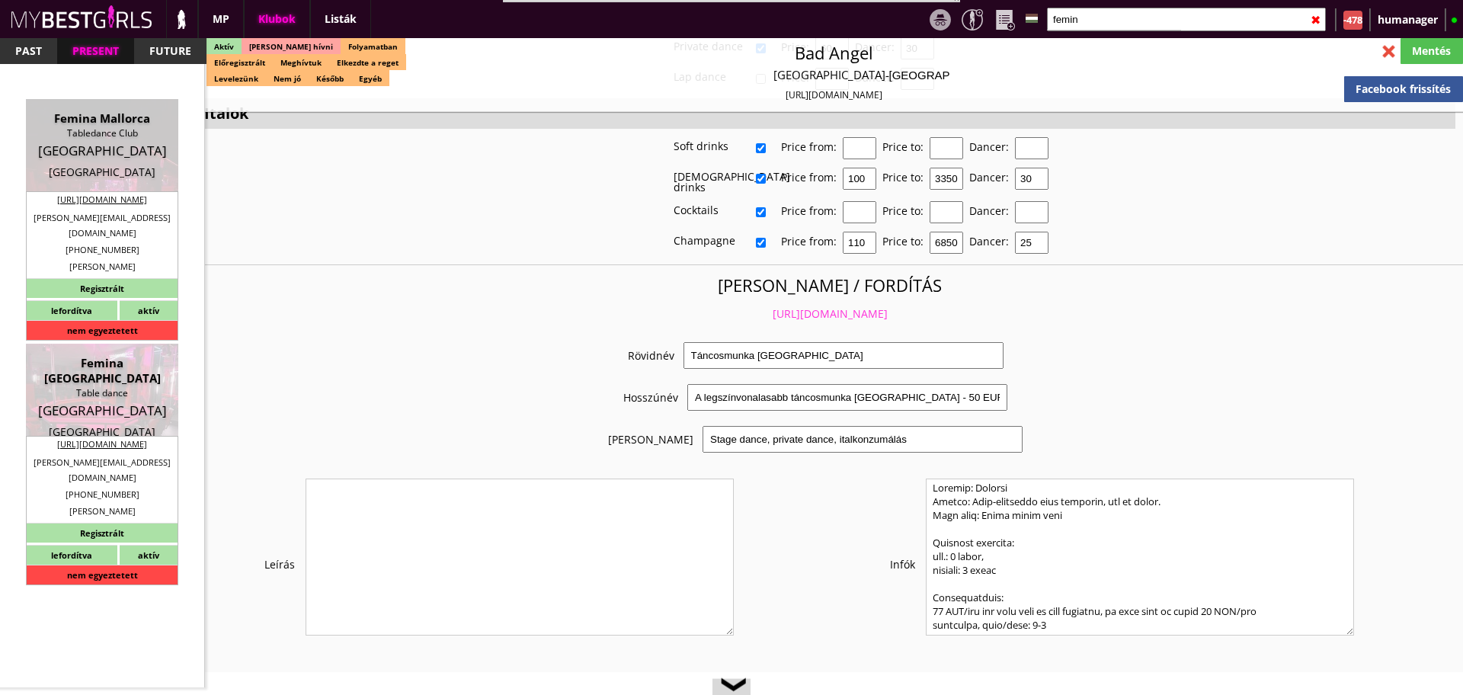
type textarea "Come Some new staff . When they are fix we let you know"
type input "10-25"
type input "5"
type input "1"
type input "2"
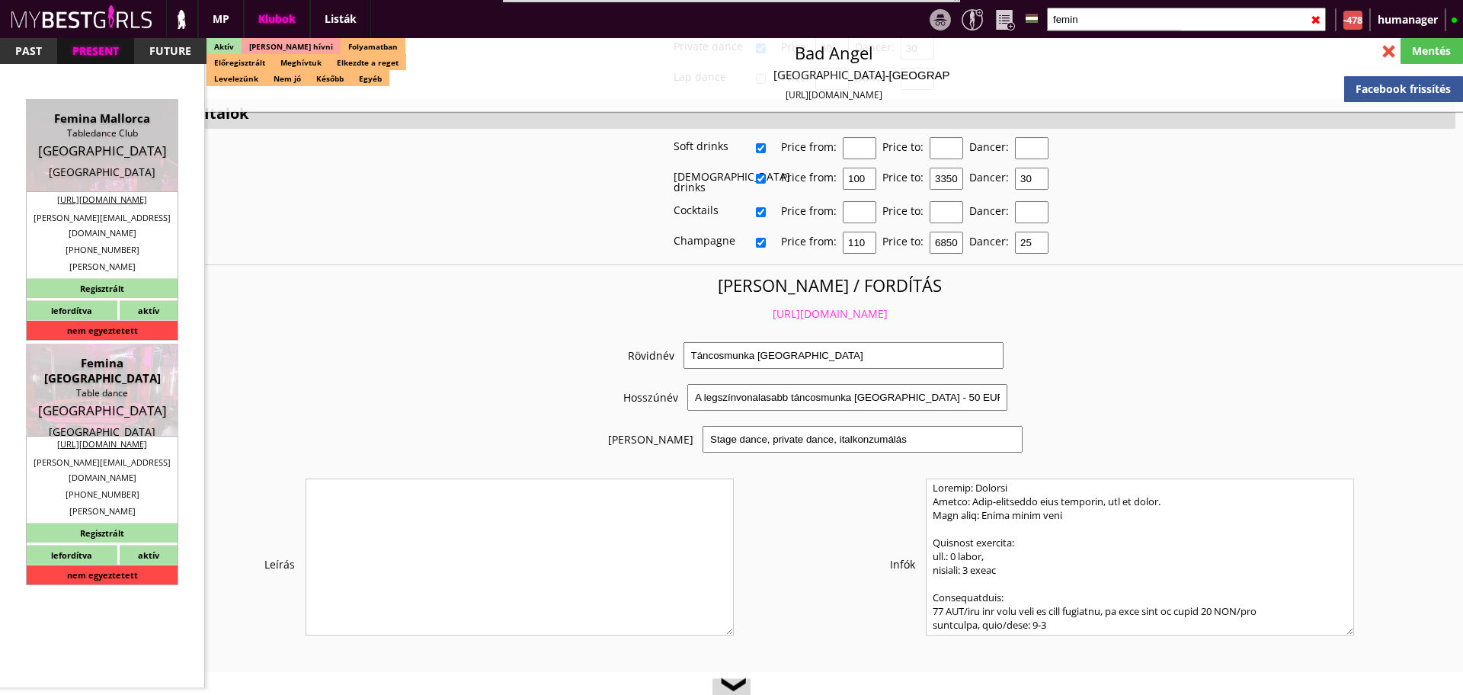
select select "flat"
select select "0"
type input "10.00"
type input "2"
checkbox input "true"
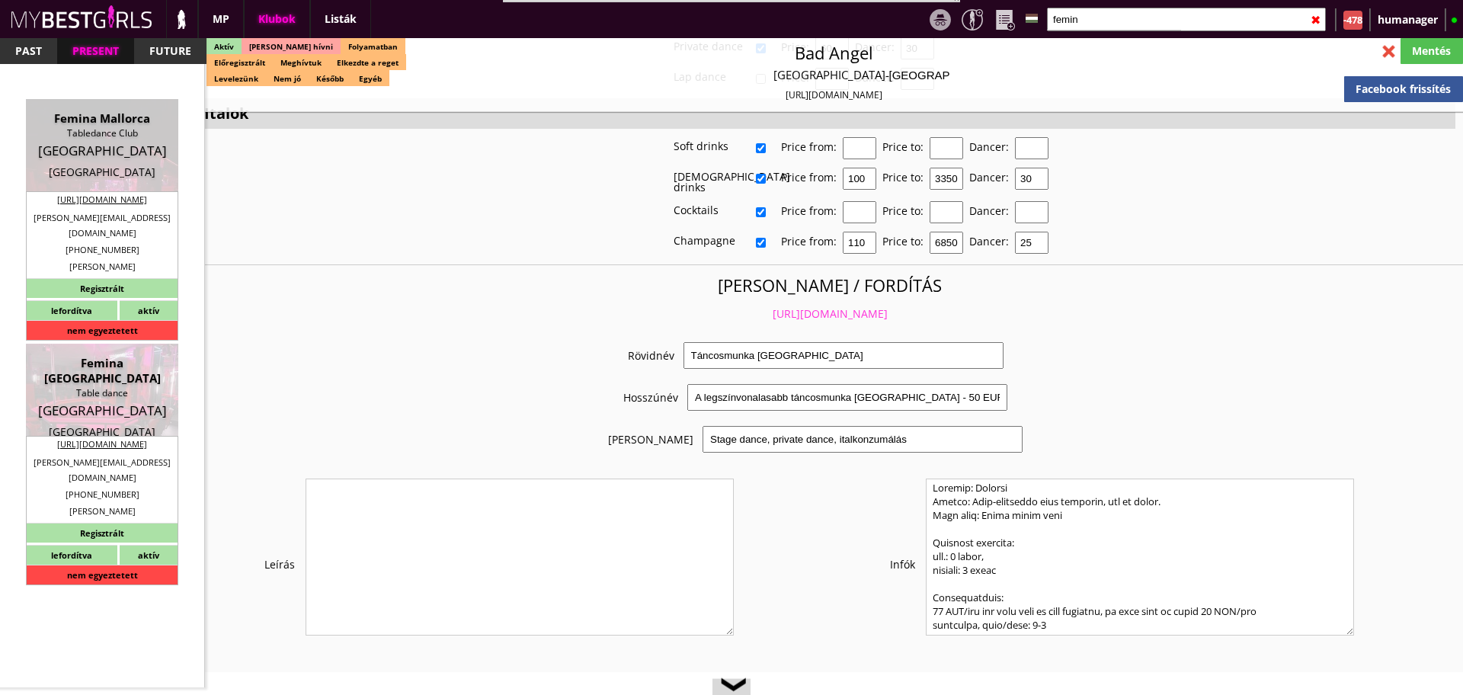
checkbox input "false"
checkbox input "true"
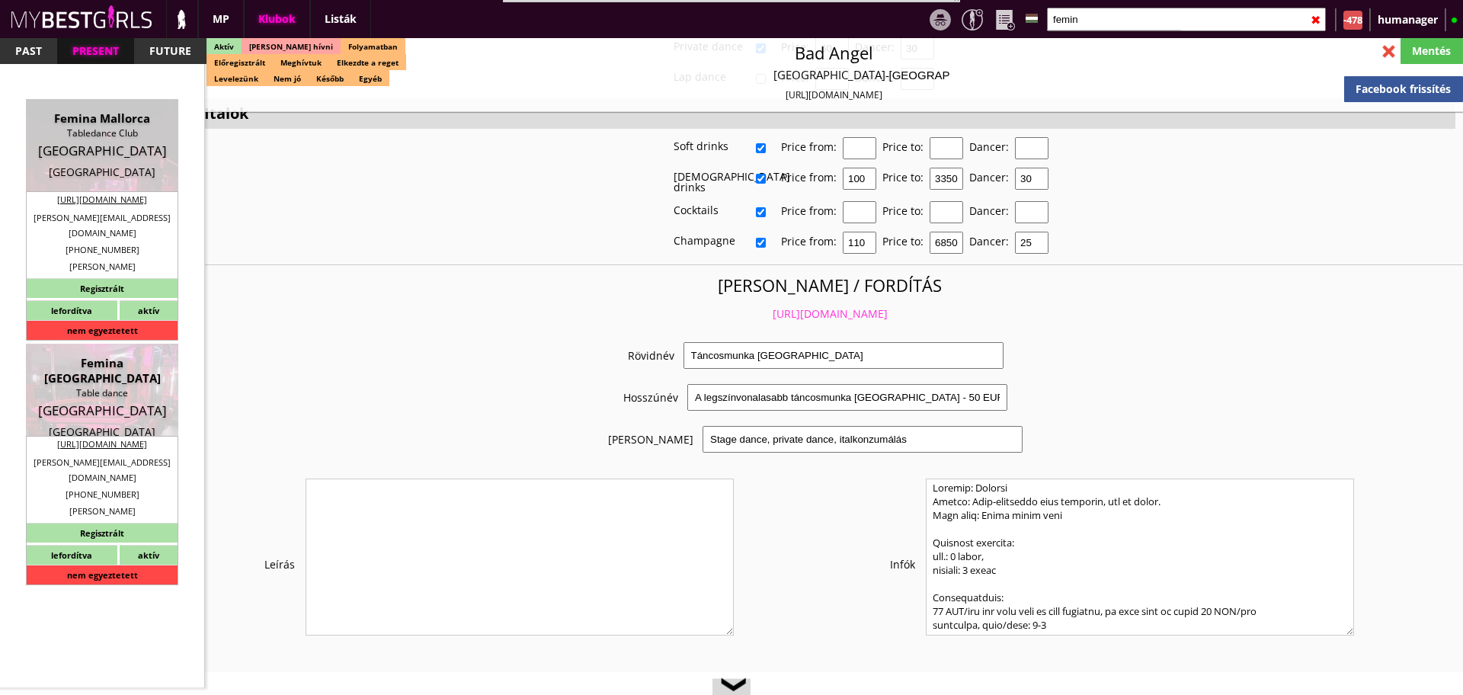
checkbox input "true"
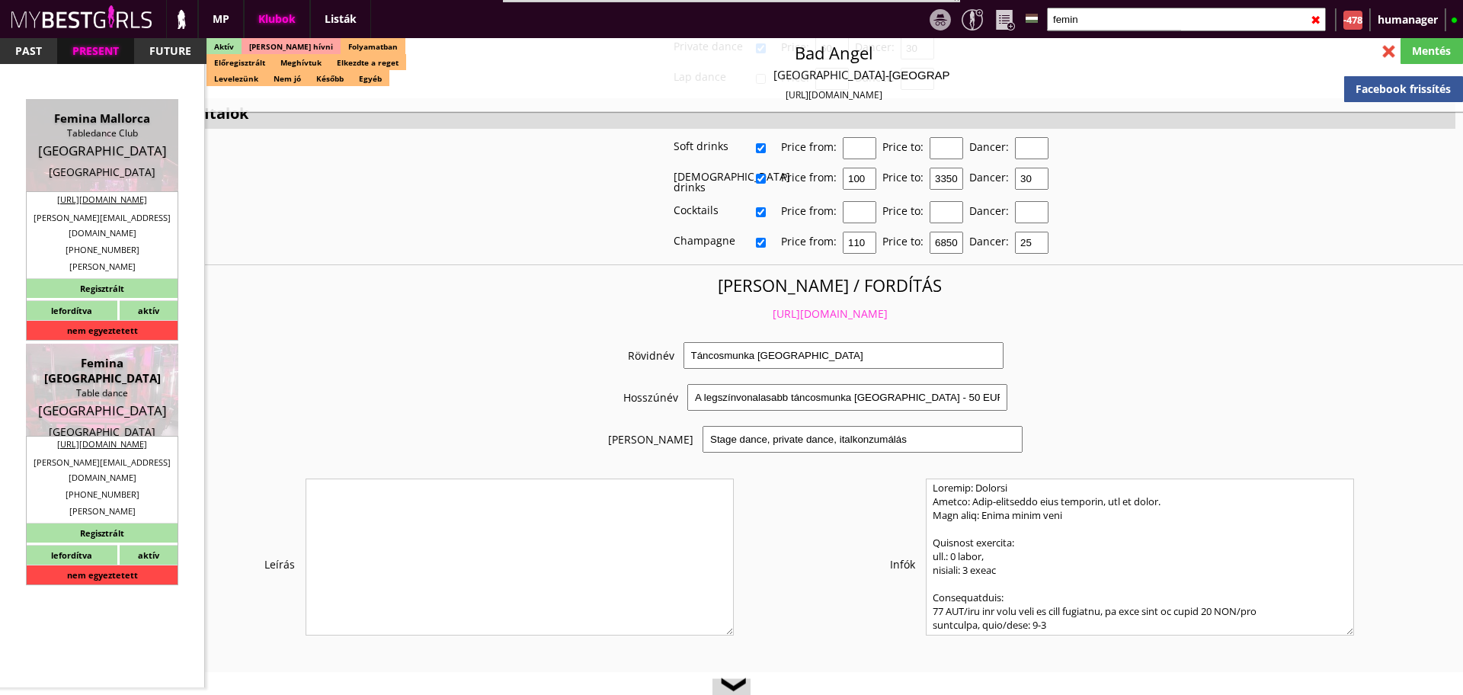
type input "6"
checkbox input "true"
checkbox input "false"
type input "5"
type input "2"
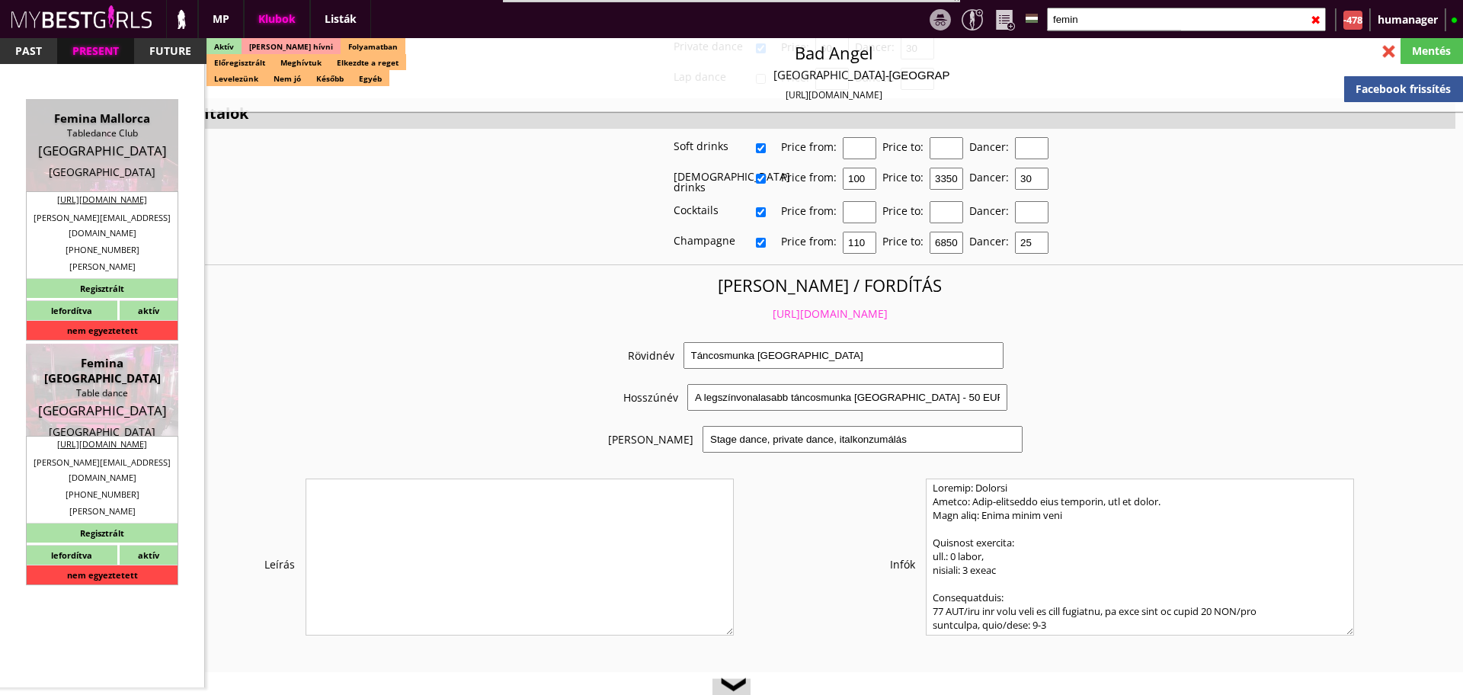
type input "250"
type input "50.00"
type input "60.00"
select select "daily"
checkbox input "false"
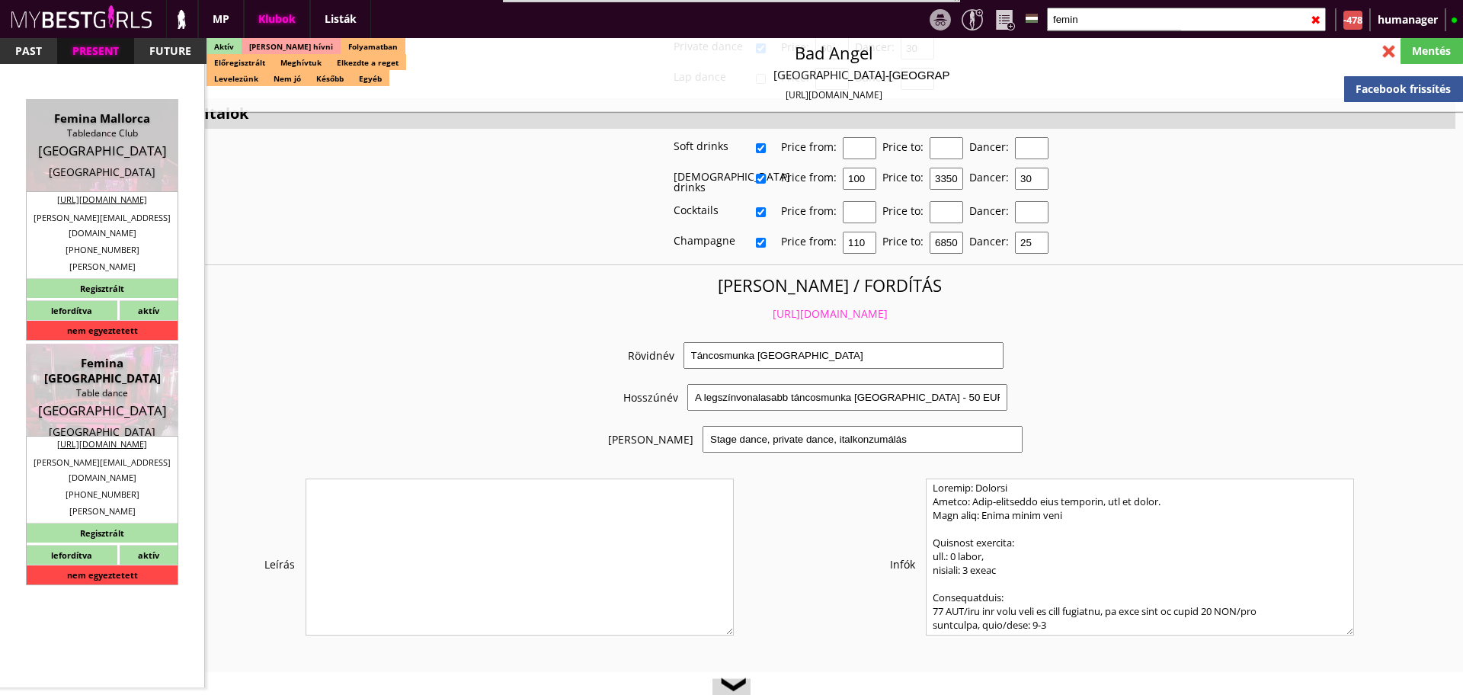
checkbox input "true"
type input "50%"
type input "House dollars"
checkbox input "true"
type input "60"
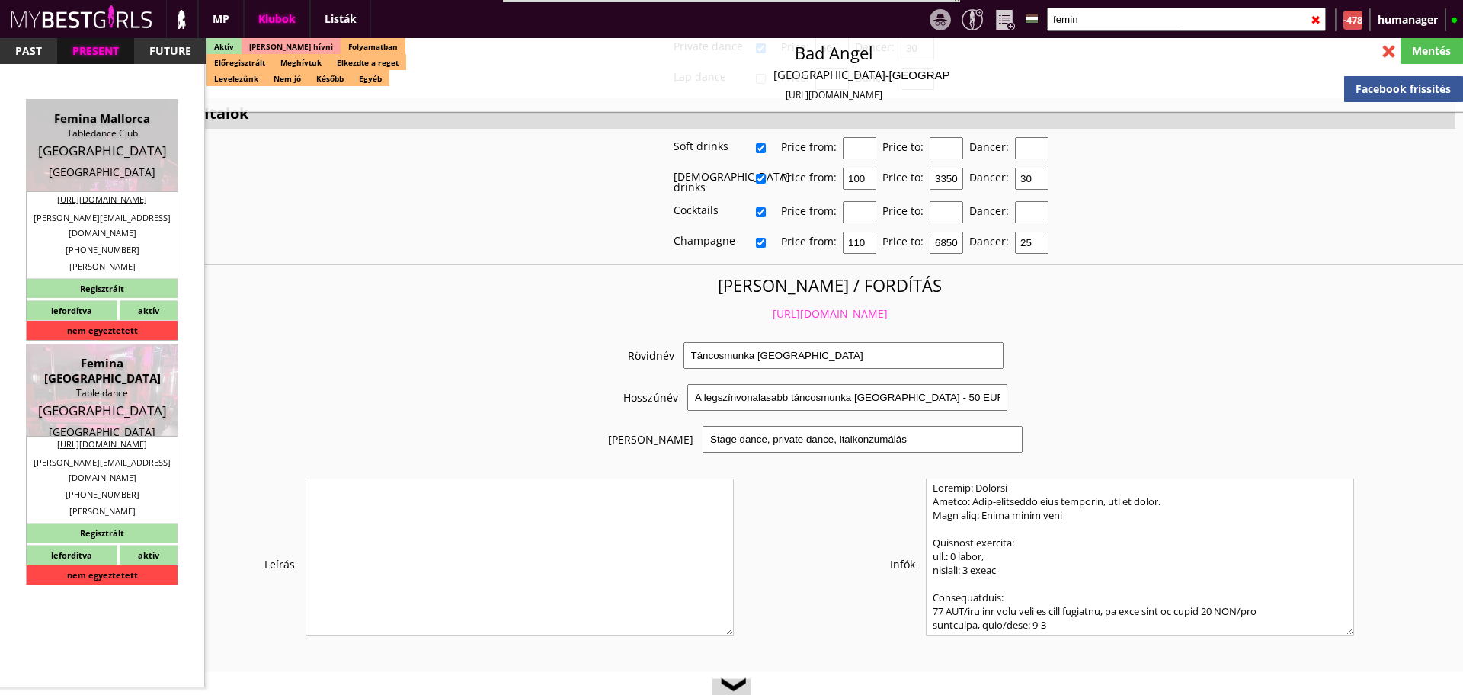
type input "30"
checkbox input "true"
type input "20"
type input "30"
type input "20"
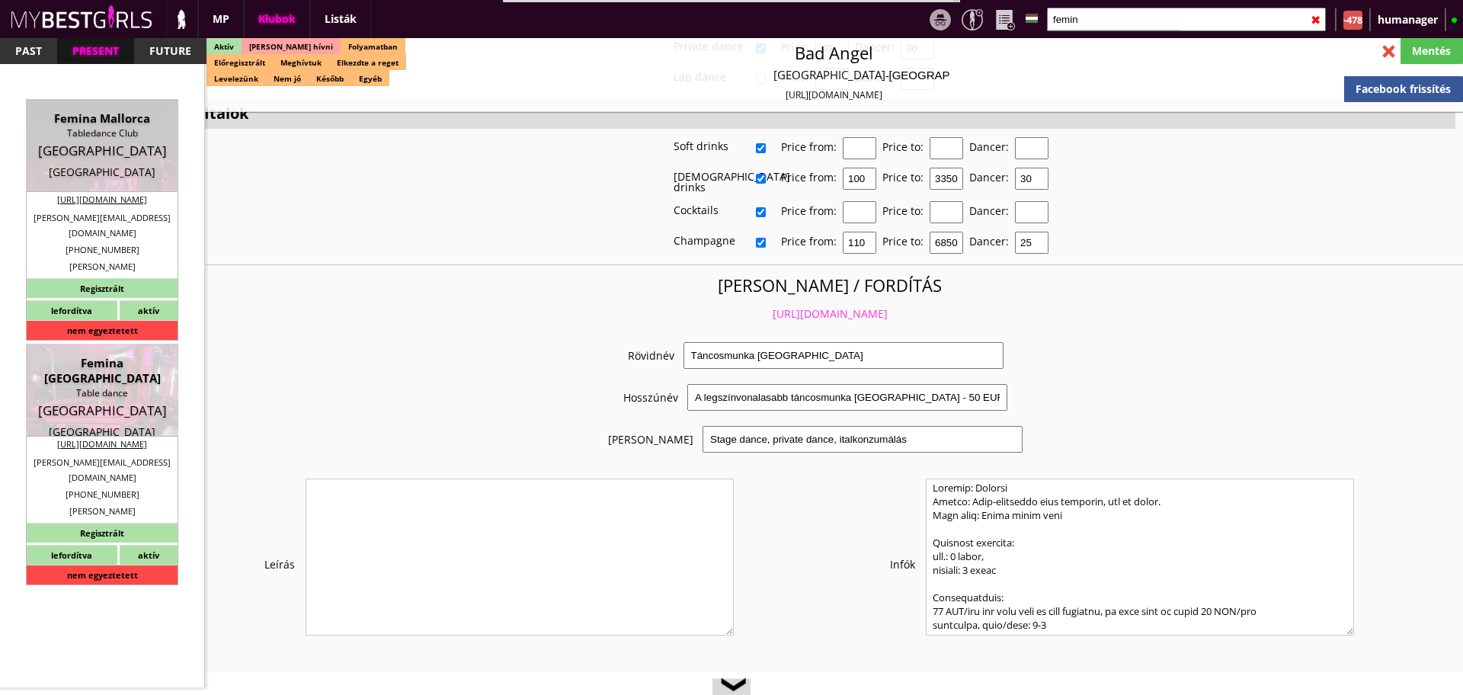
checkbox input "true"
type input "20"
type input "30"
type input "20"
checkbox input "true"
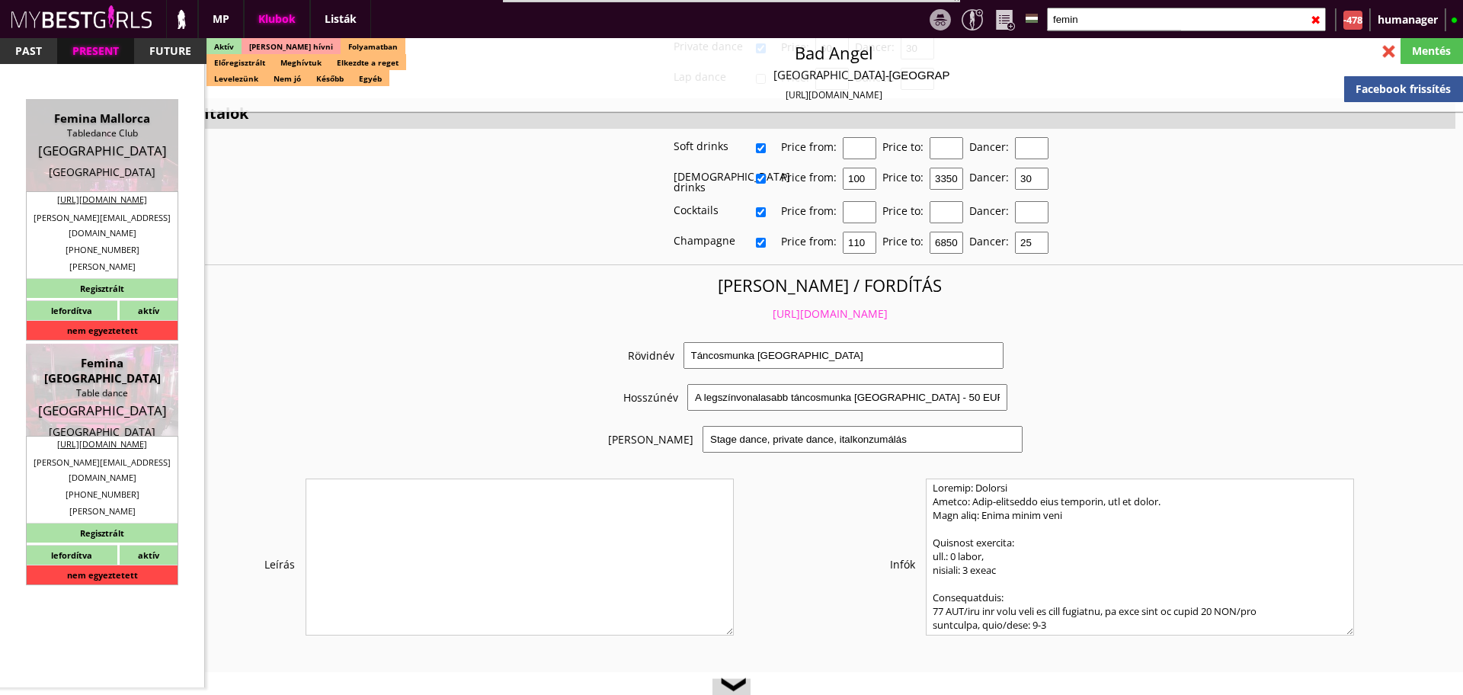
type input "30"
type input "20"
checkbox input "true"
type input "50"
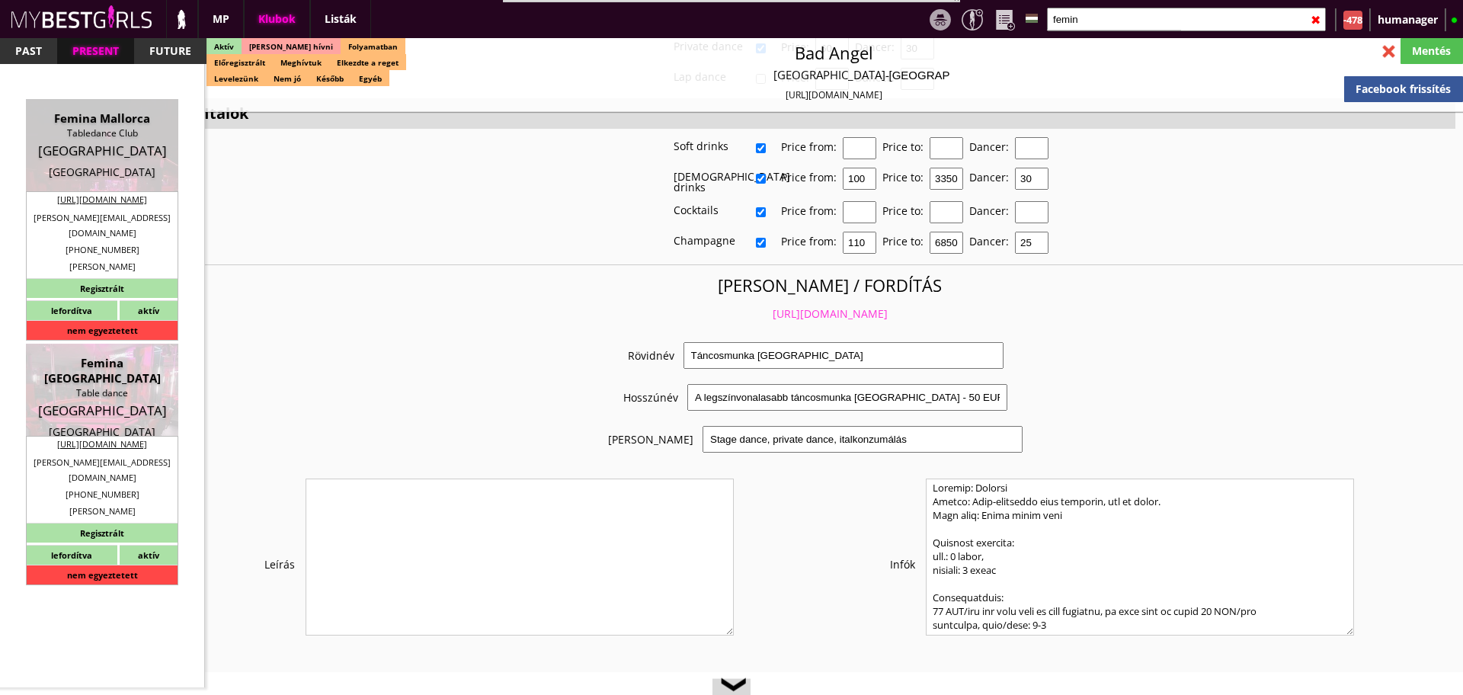
type input "10000"
type input "20"
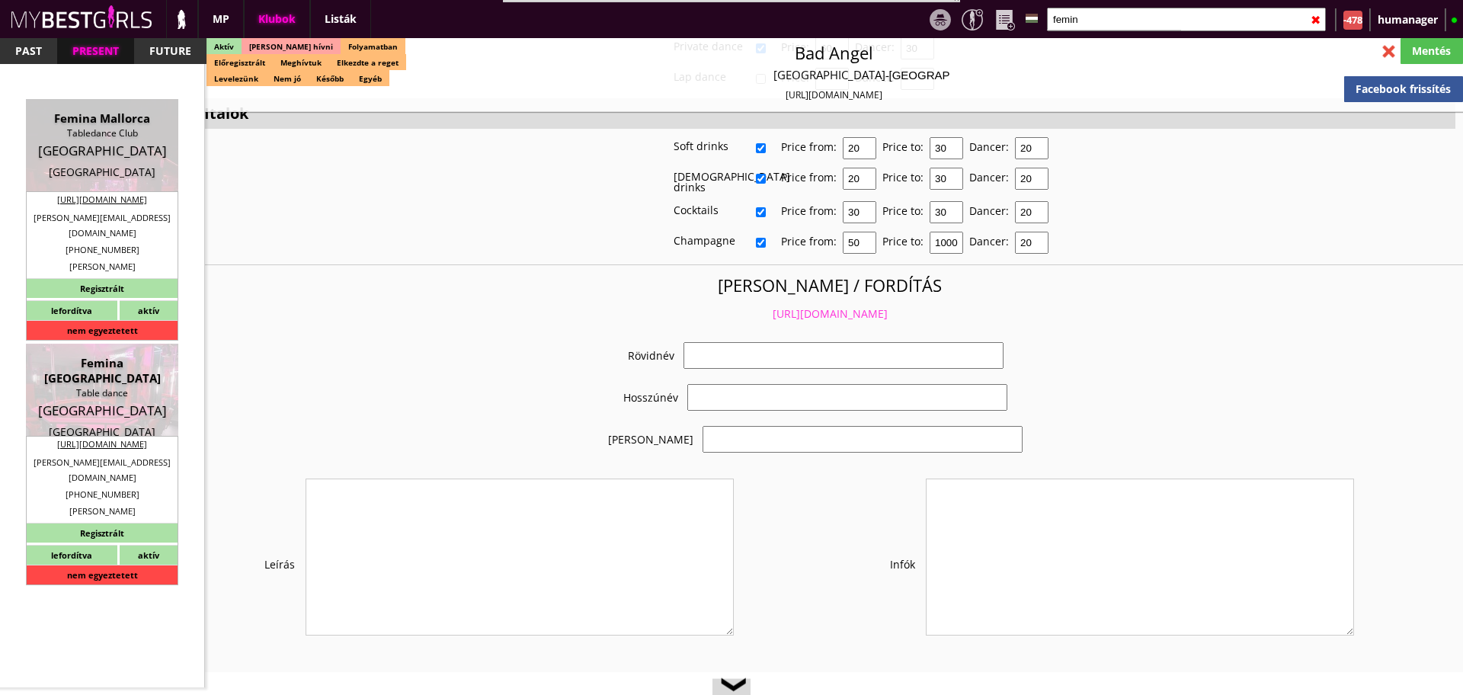
select select "[PERSON_NAME][EMAIL_ADDRESS][DOMAIN_NAME]"
checkbox input "true"
type input "Németország-[GEOGRAPHIC_DATA] legrégebben üzmemelő klubja"
type input "München legrégebbi, legnagyobb és teljesen felújított klubja, - 50 EUR FIX/nap"
type input "Stage dance, private dance, italkonzumálás"
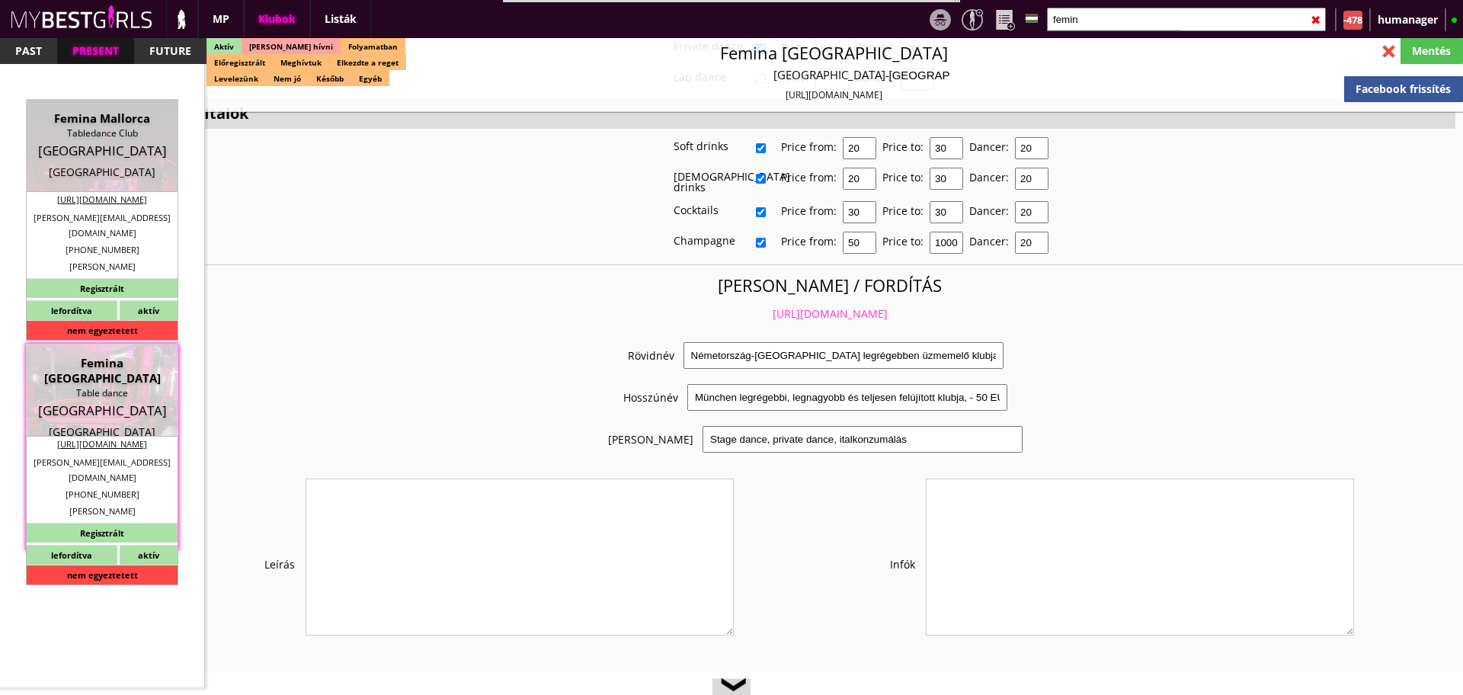
type textarea "This is the biggest and oldest club, it is a three-storey club in [GEOGRAPHIC_D…"
type textarea "Country: Germany Club type: Table dance club Work type: Stage dance, consummati…"
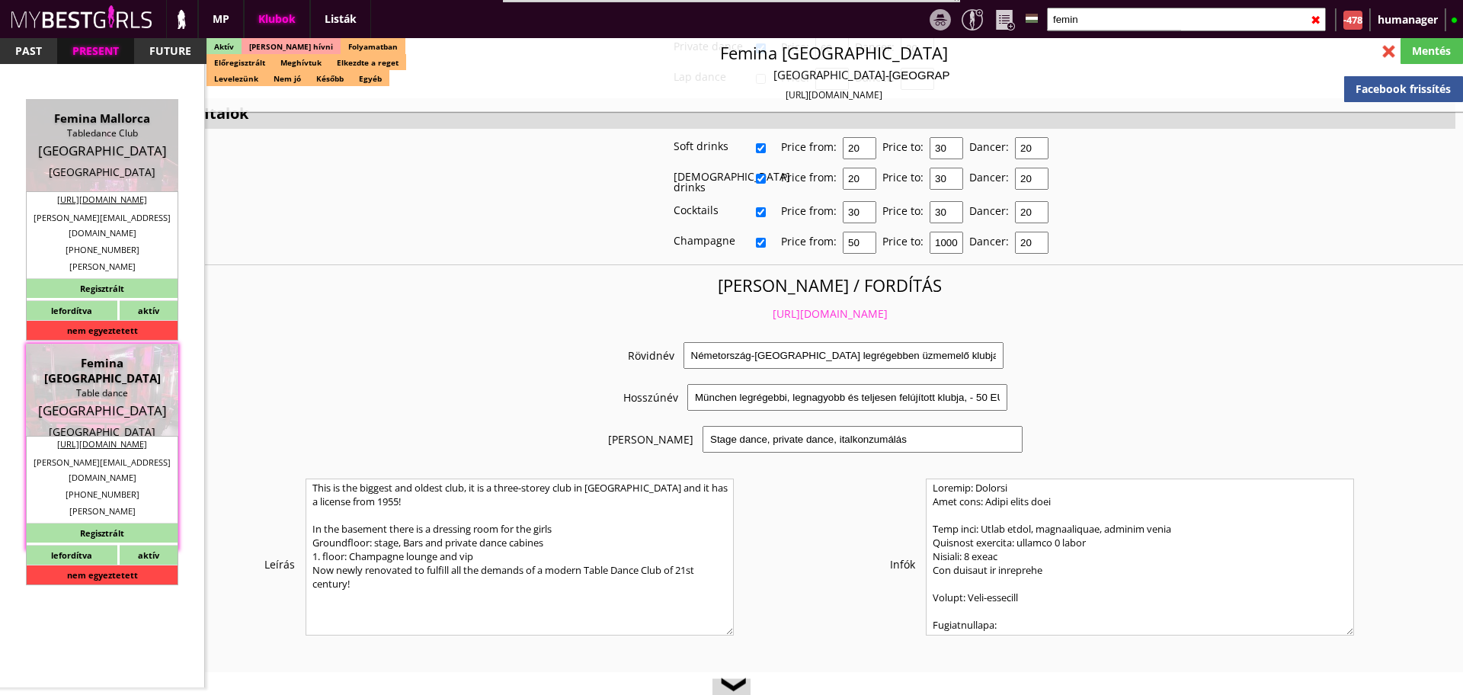
scroll to position [2905, 0]
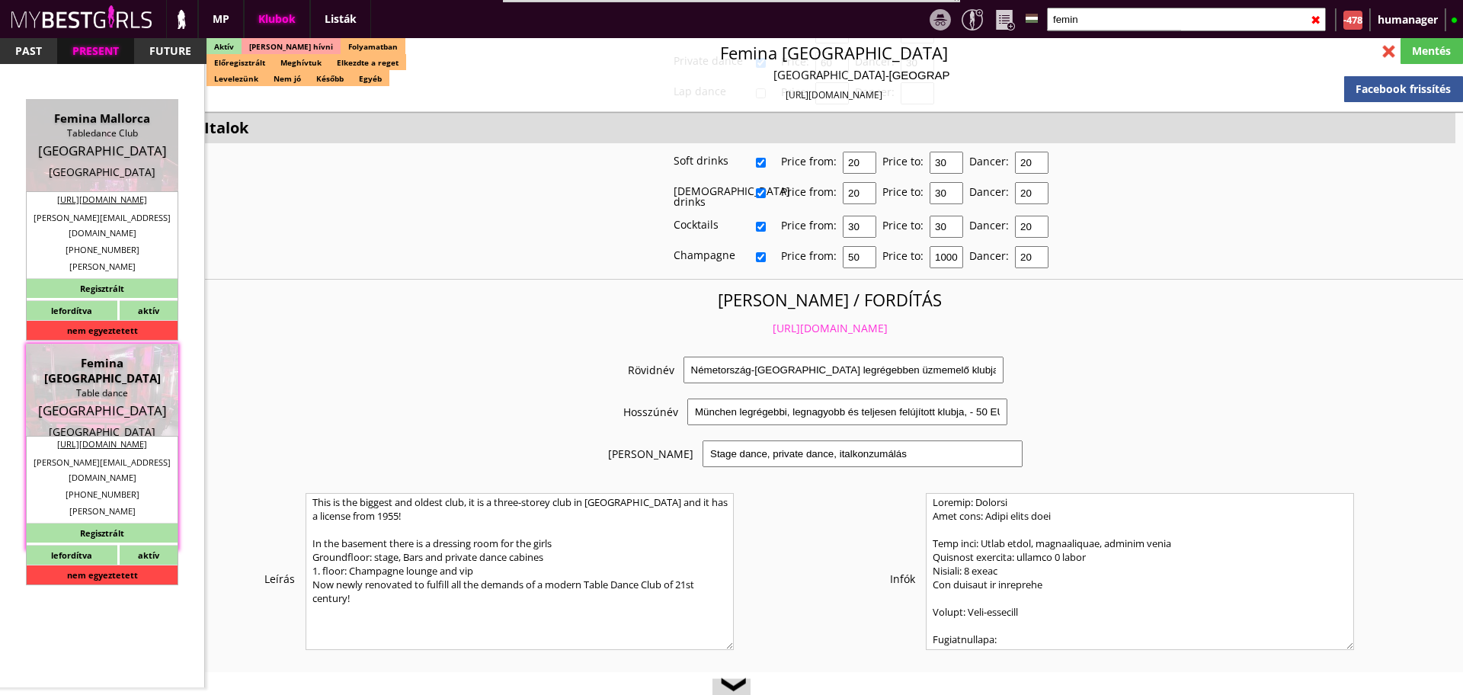
click at [813, 321] on link "[URL][DOMAIN_NAME]" at bounding box center [829, 328] width 115 height 14
click at [1090, 22] on input "femin" at bounding box center [1186, 20] width 279 height 24
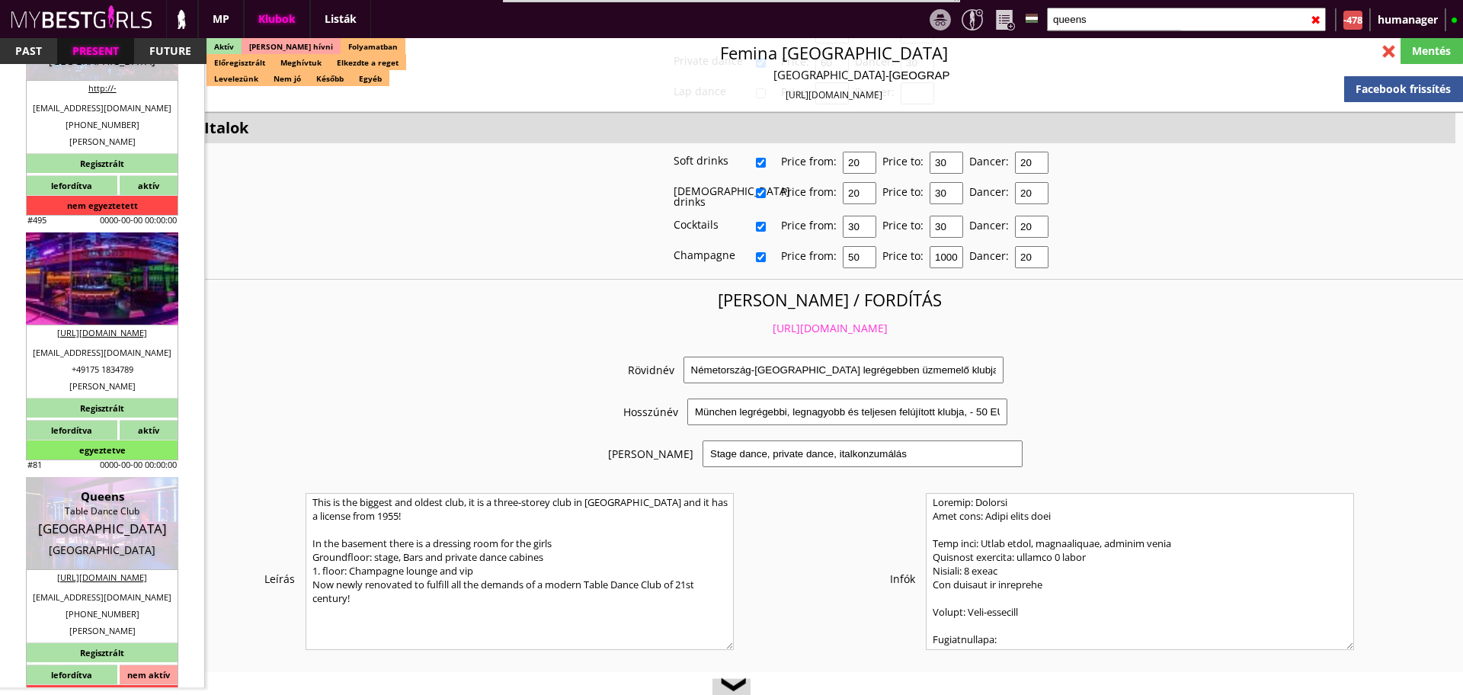
scroll to position [1335, 0]
type input "queens"
click at [107, 275] on div "[GEOGRAPHIC_DATA]" at bounding box center [102, 282] width 130 height 15
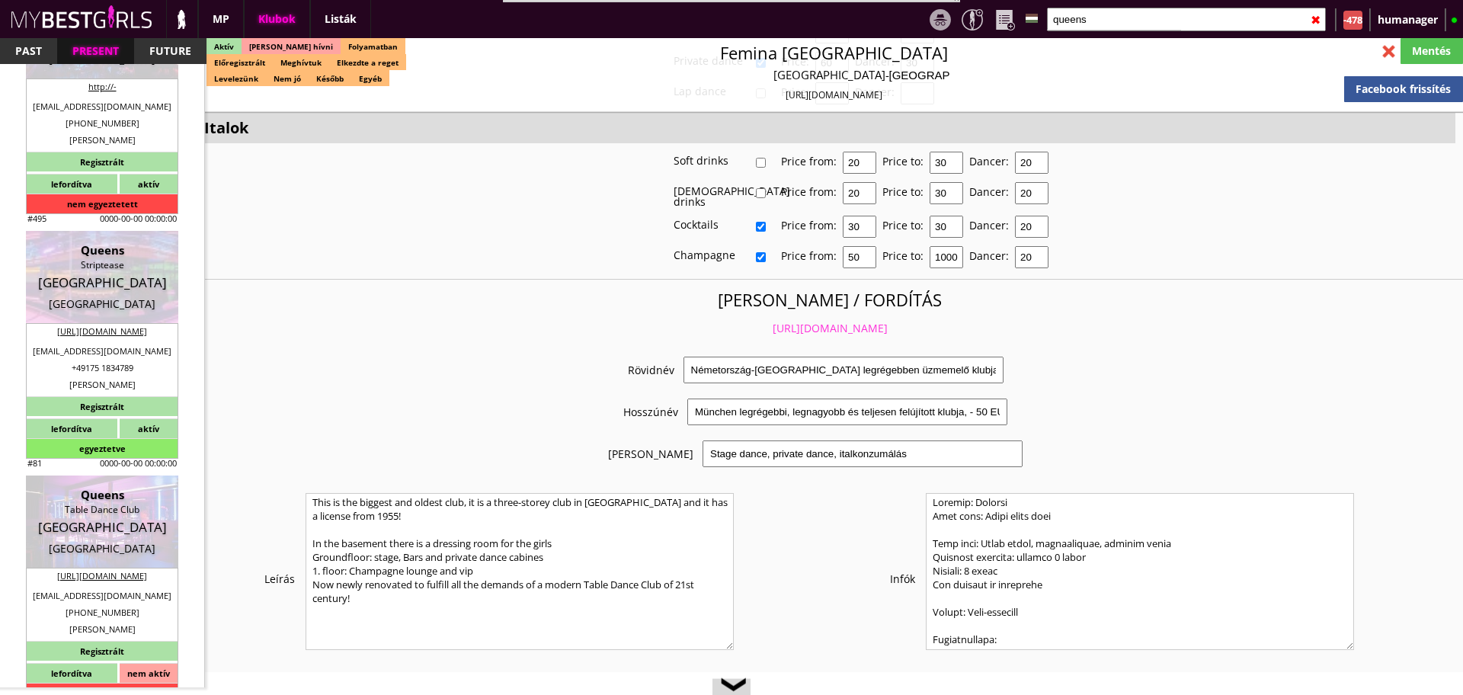
type input "[GEOGRAPHIC_DATA]"
checkbox input "false"
type textarea "!!!!!!!!!!!!!LOREMI DOLORSITAM CONSECTET A ELITSE!!!!!!!!!!! DOEI TEMPORINCI UT…"
type textarea "Fax: [PHONE_NUMBER] | nagyon [PERSON_NAME], [PERSON_NAME] mondta, [PERSON_NAME]…"
type input "15.00"
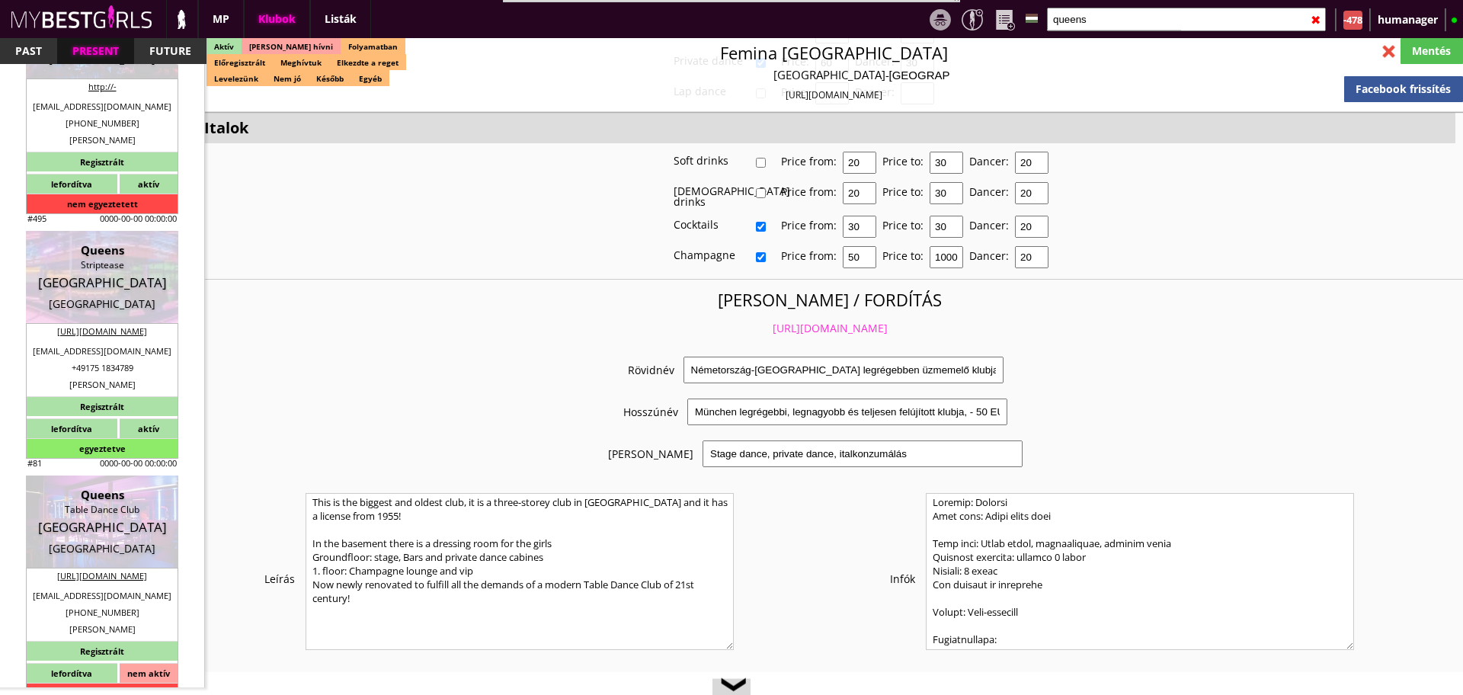
type input "EUR"
type input "Queens"
type input "Striptease"
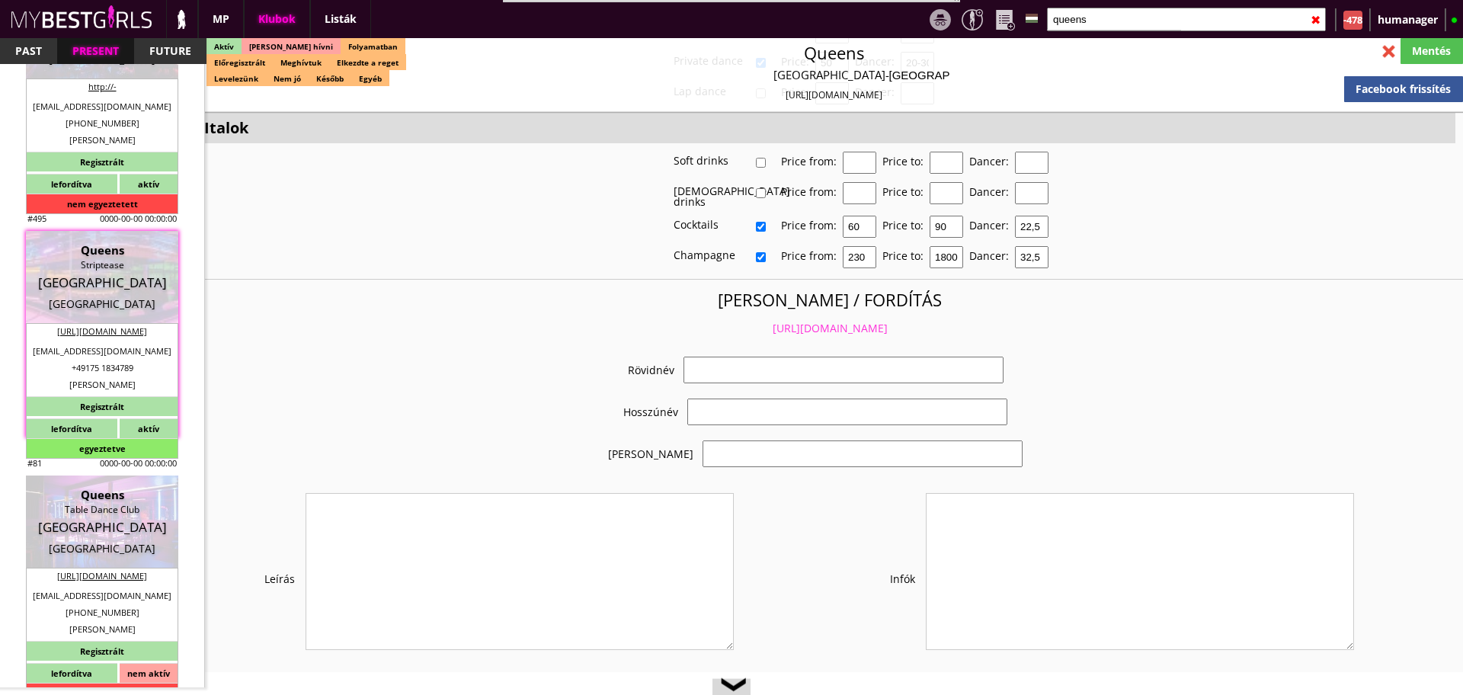
scroll to position [2919, 0]
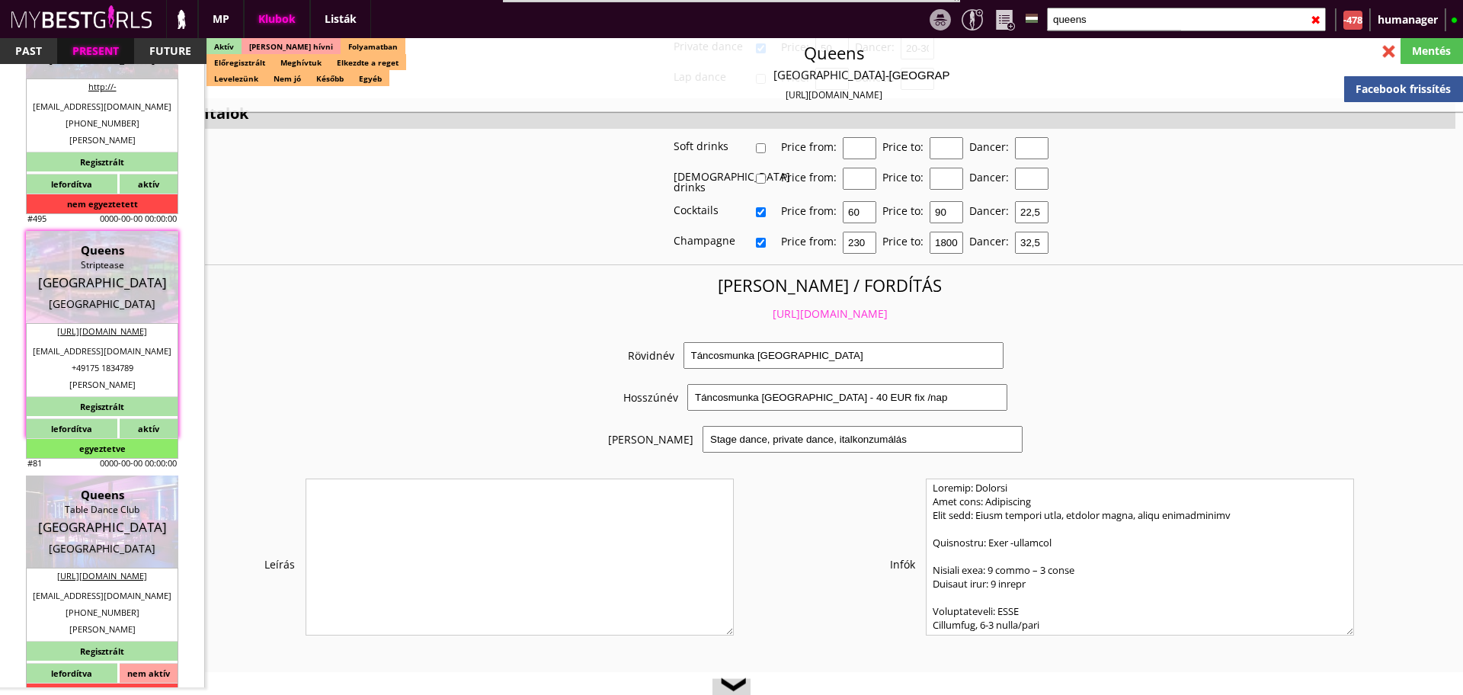
click at [817, 306] on link "[URL][DOMAIN_NAME]" at bounding box center [829, 313] width 115 height 14
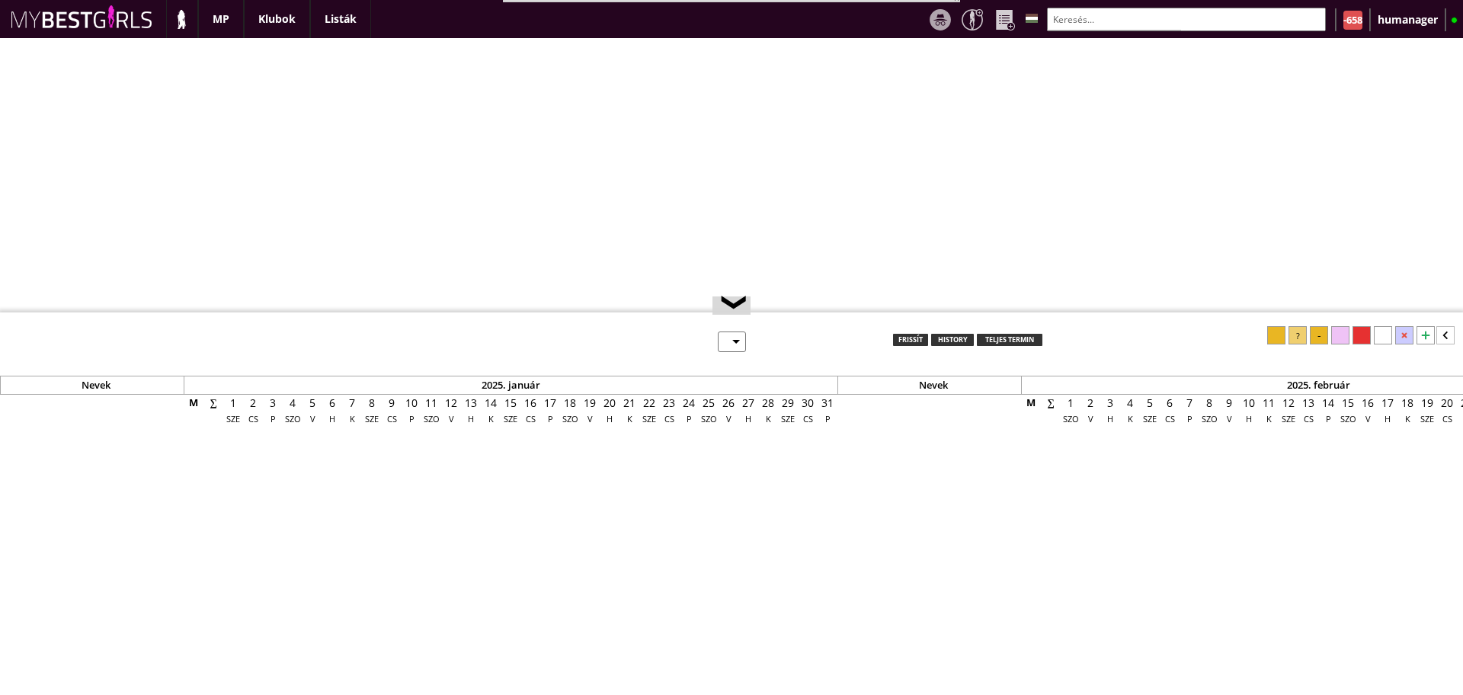
select select "0"
